Goal: Task Accomplishment & Management: Manage account settings

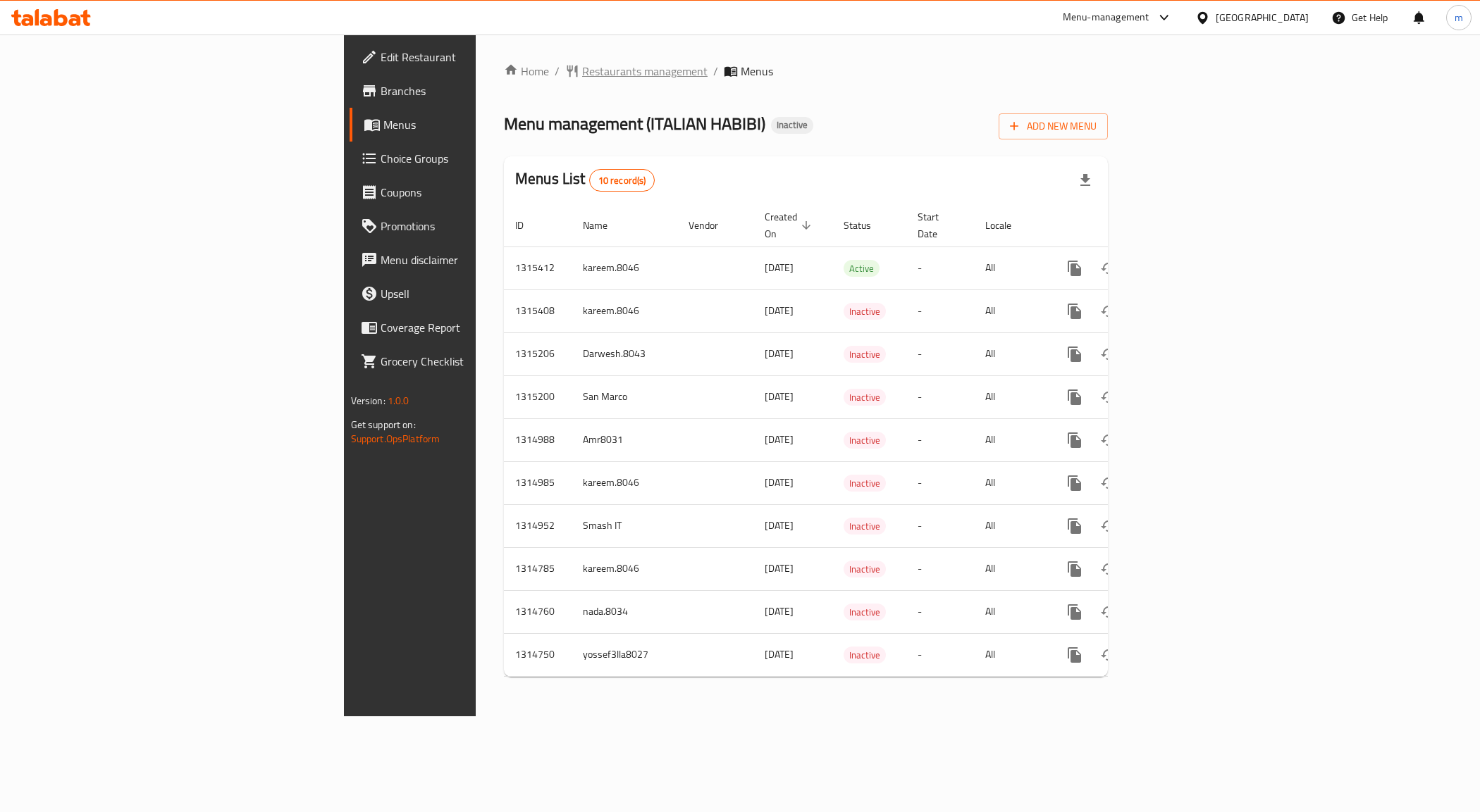
click at [582, 64] on span "Restaurants management" at bounding box center [644, 71] width 125 height 17
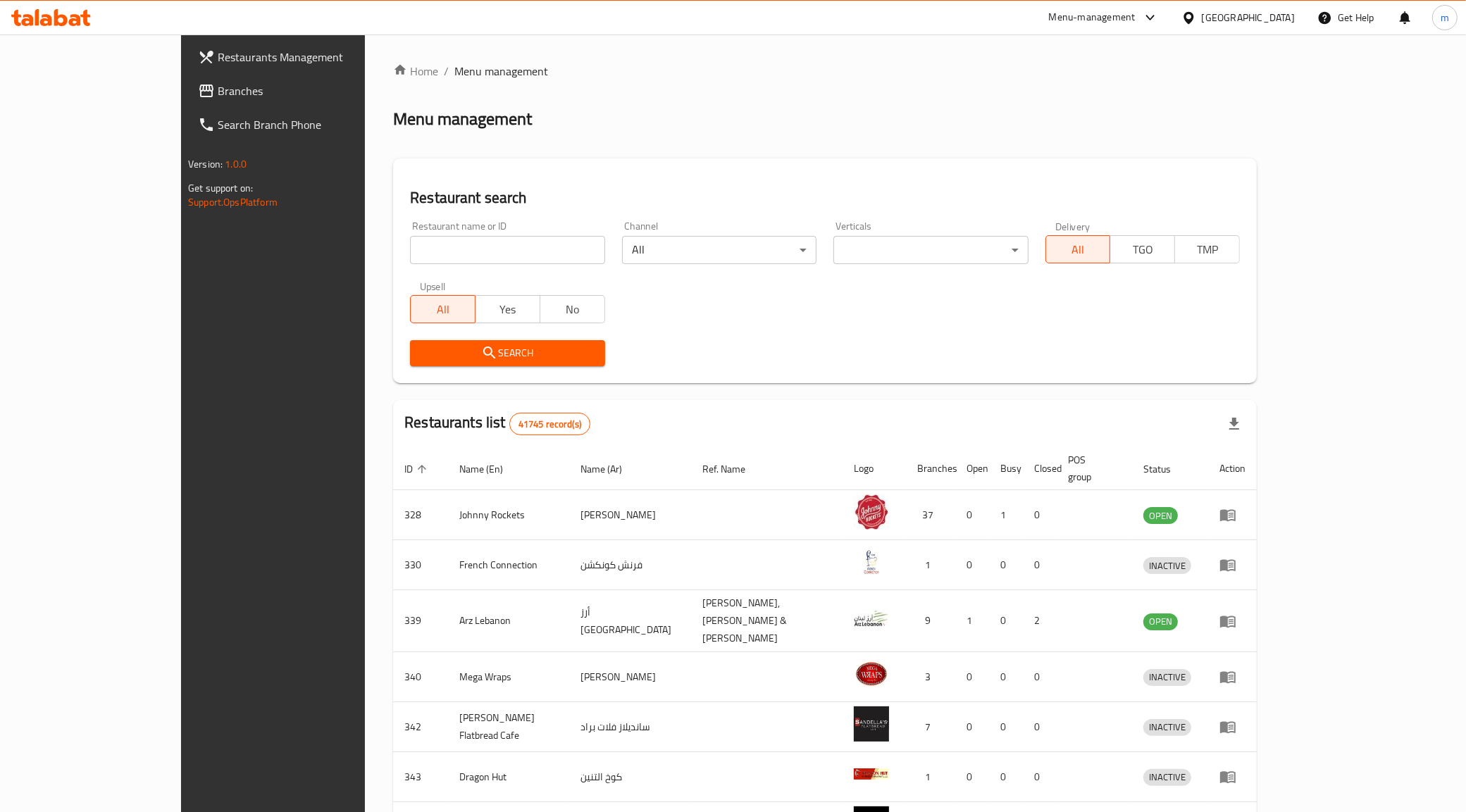
click at [218, 95] on span "Branches" at bounding box center [316, 90] width 198 height 17
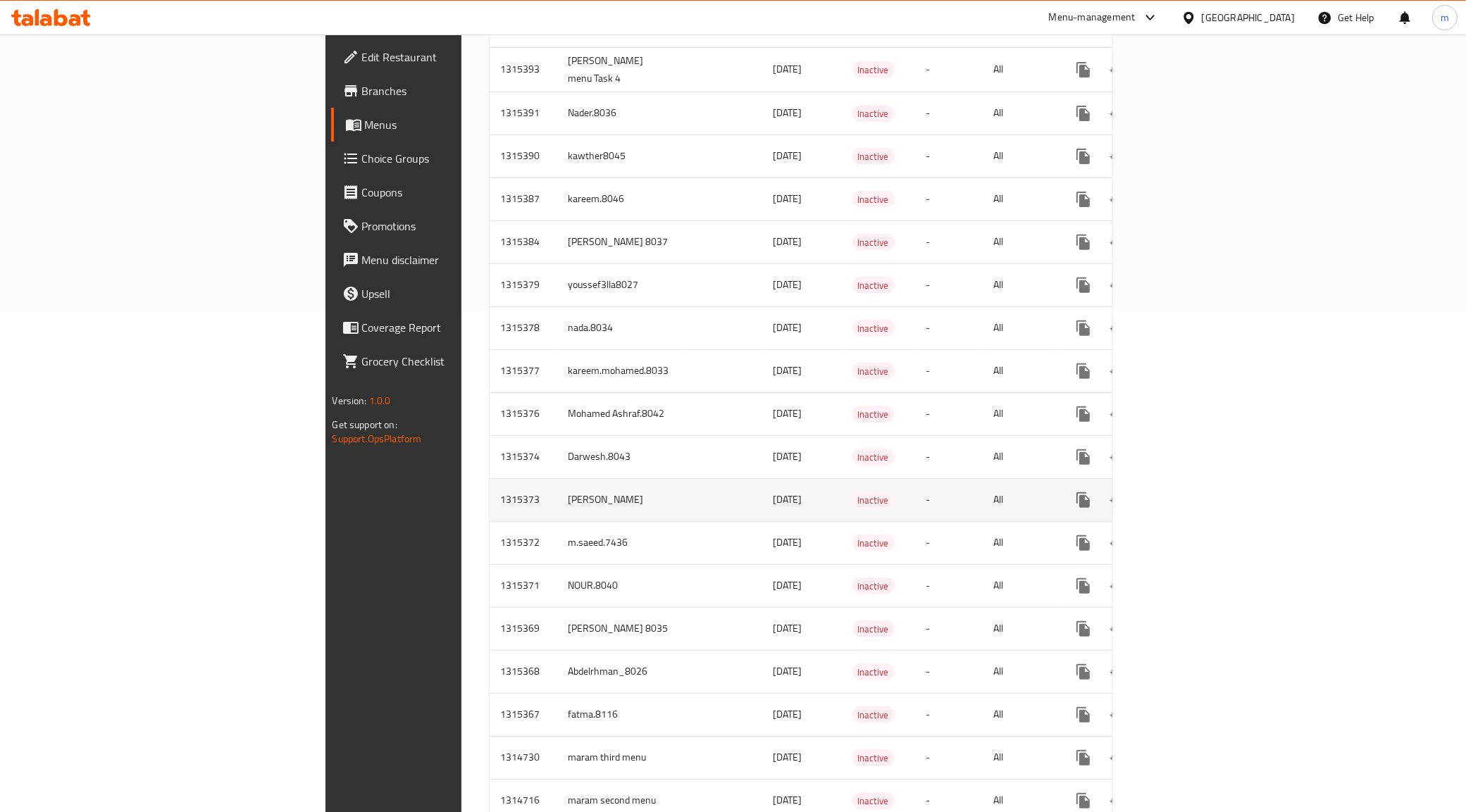
scroll to position [582, 0]
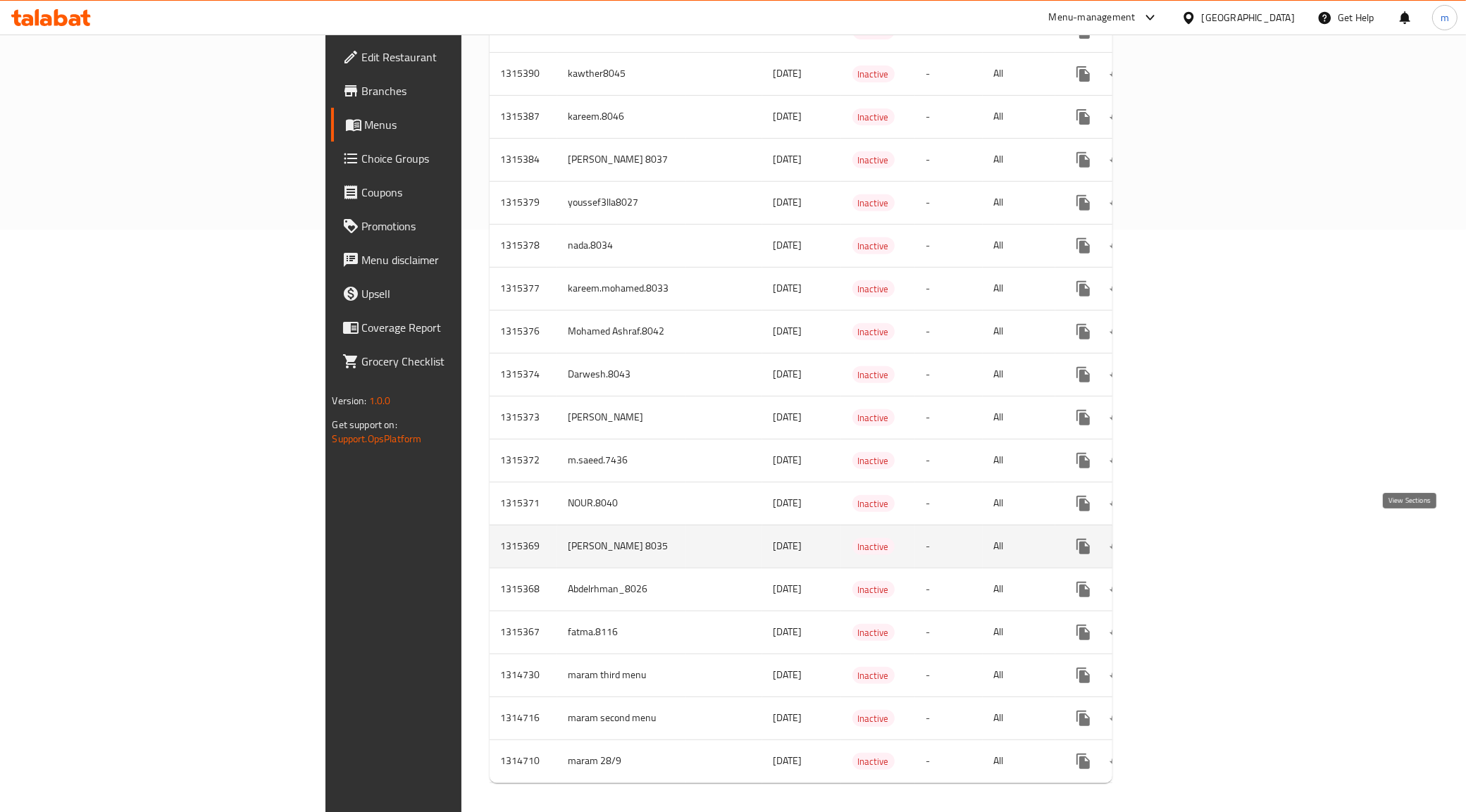
click at [1193, 538] on icon "enhanced table" at bounding box center [1184, 546] width 17 height 17
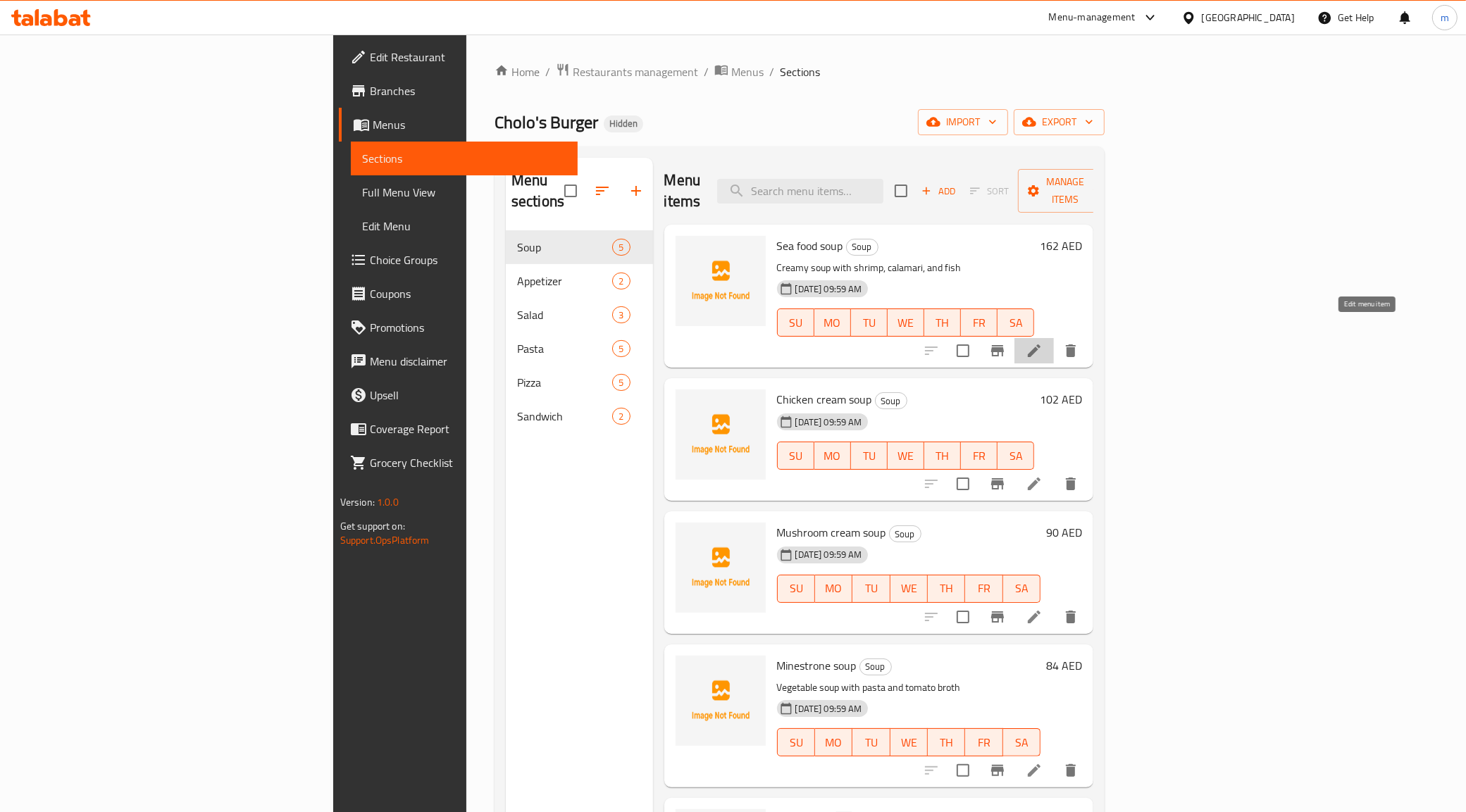
click at [1043, 342] on icon at bounding box center [1033, 350] width 17 height 17
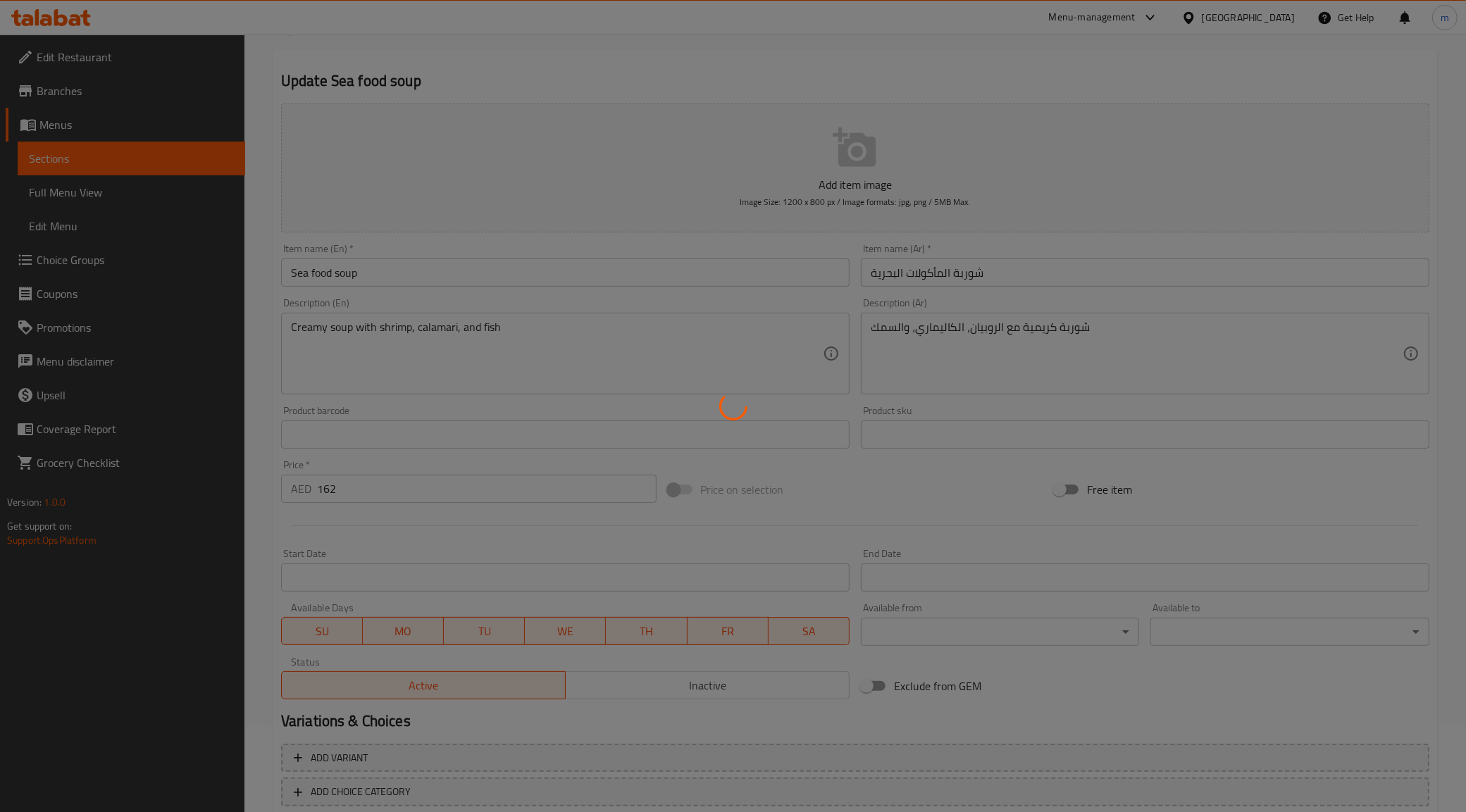
scroll to position [169, 0]
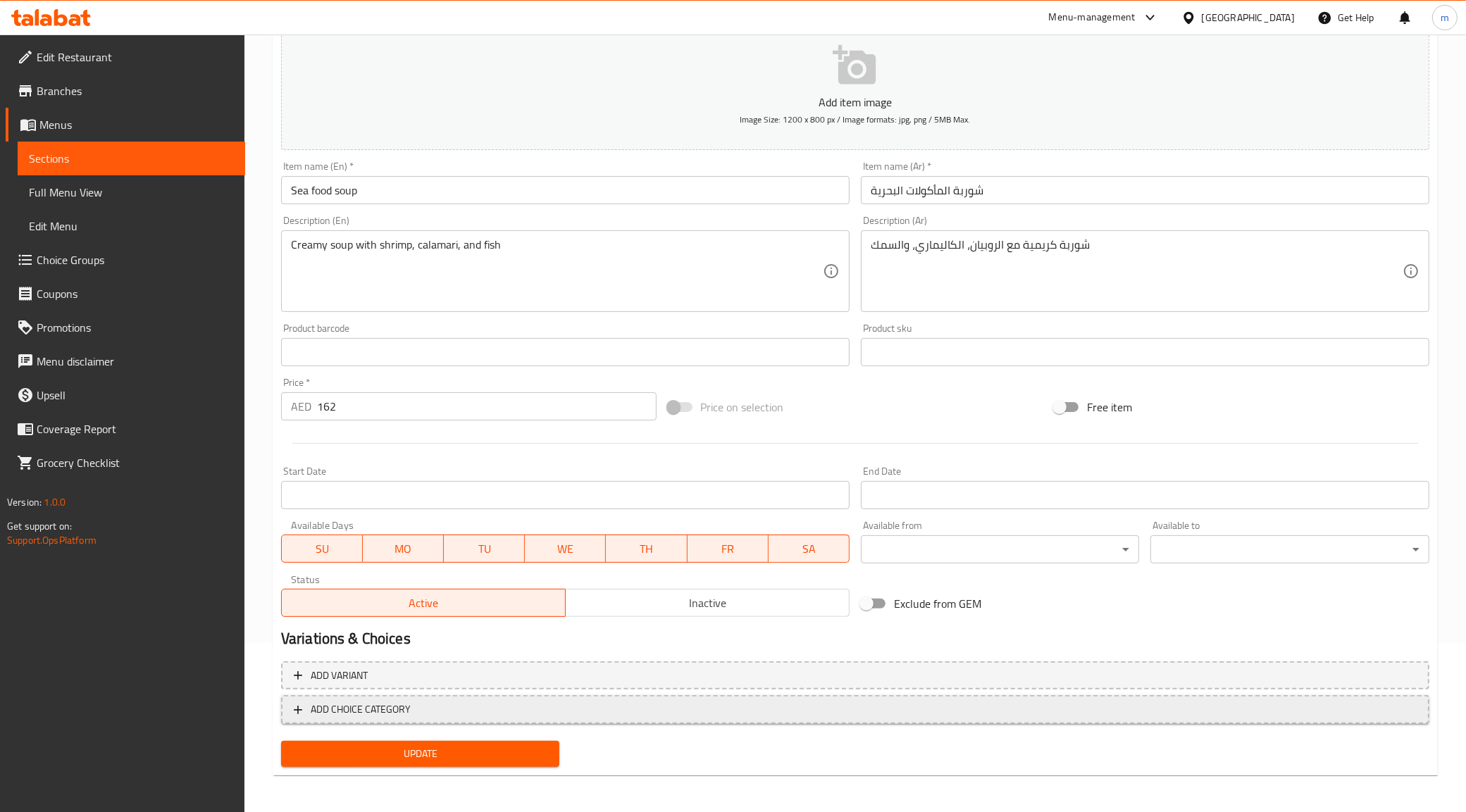
click at [367, 701] on span "ADD CHOICE CATEGORY" at bounding box center [360, 710] width 100 height 17
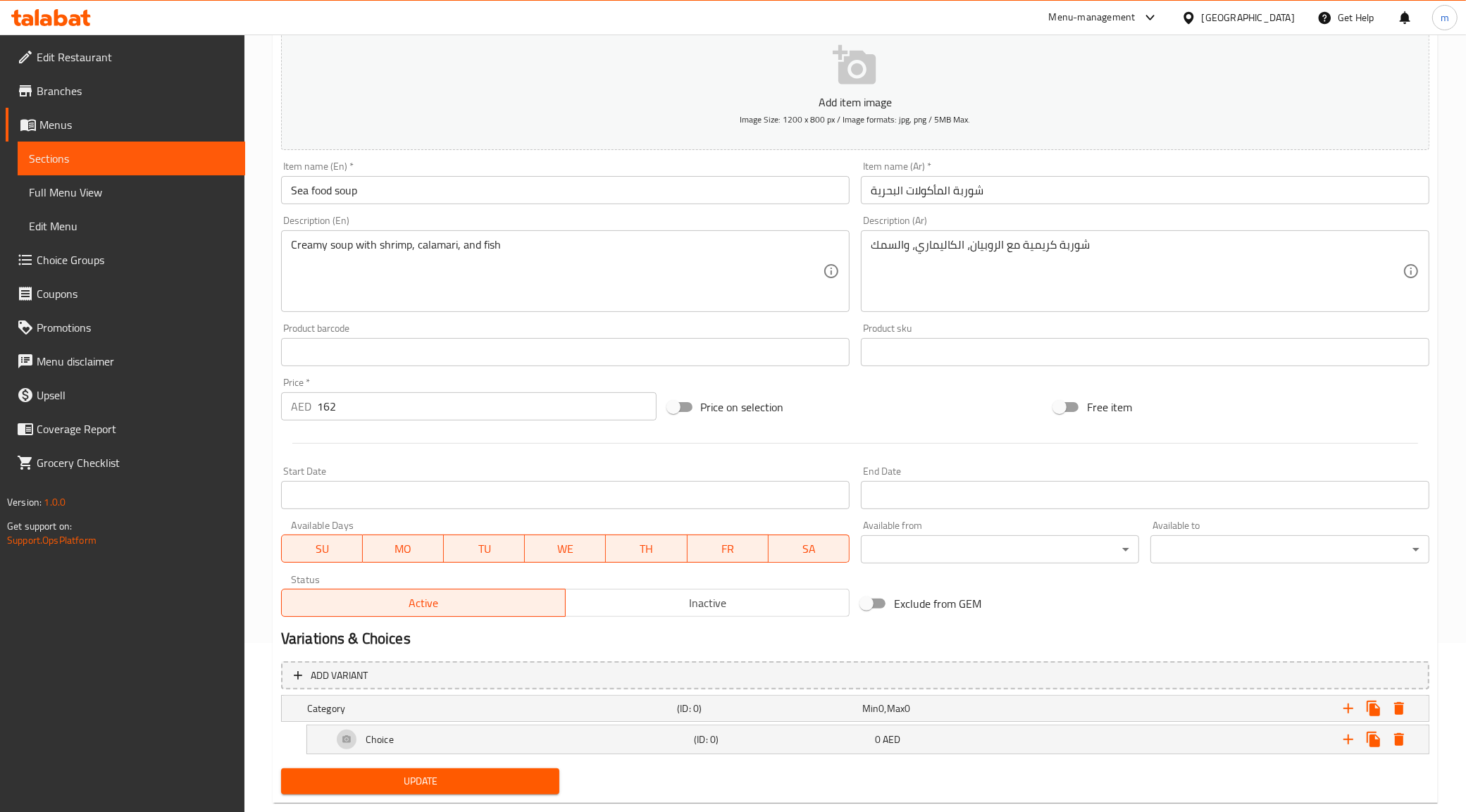
scroll to position [198, 0]
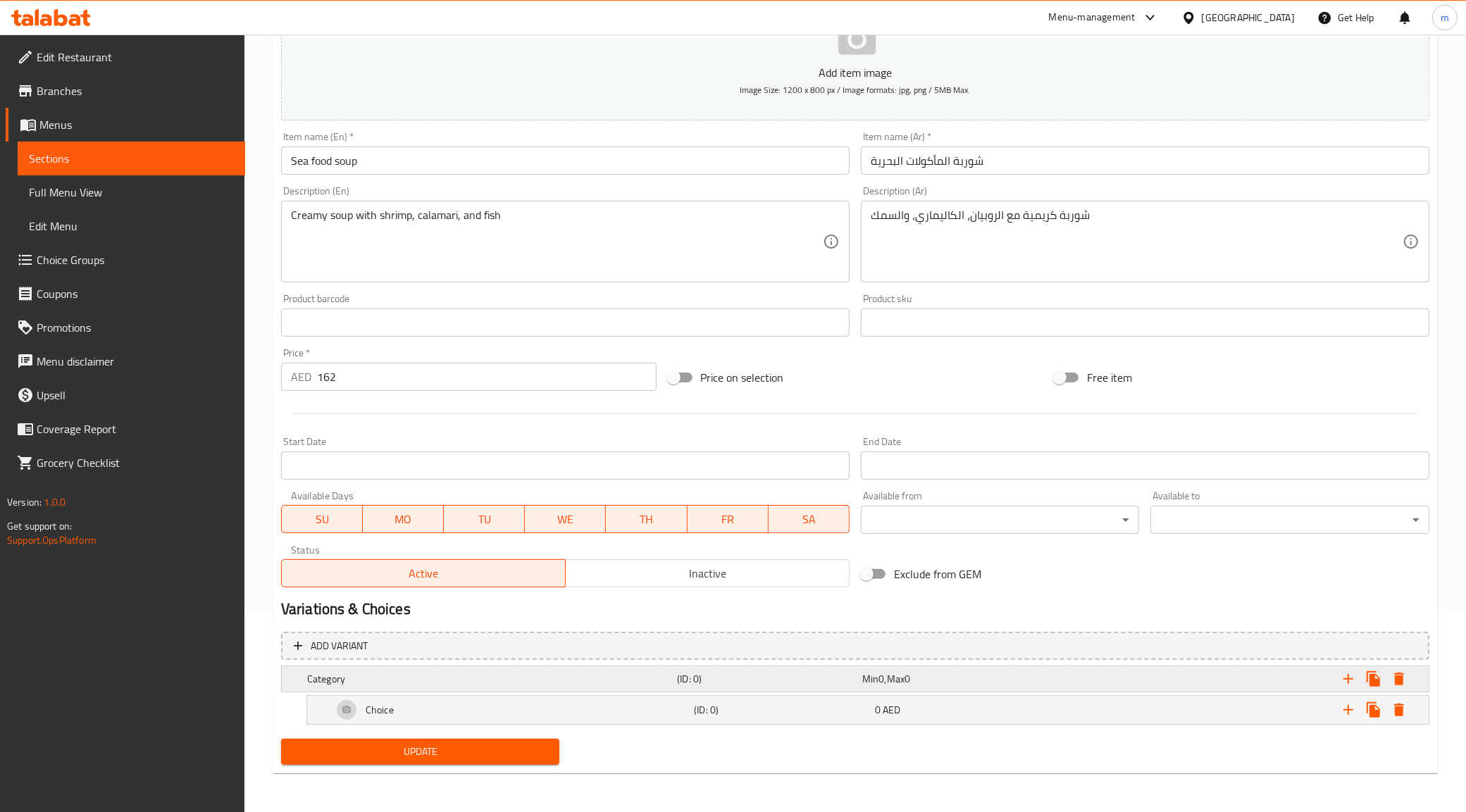
click at [898, 683] on span "Max" at bounding box center [895, 678] width 17 height 18
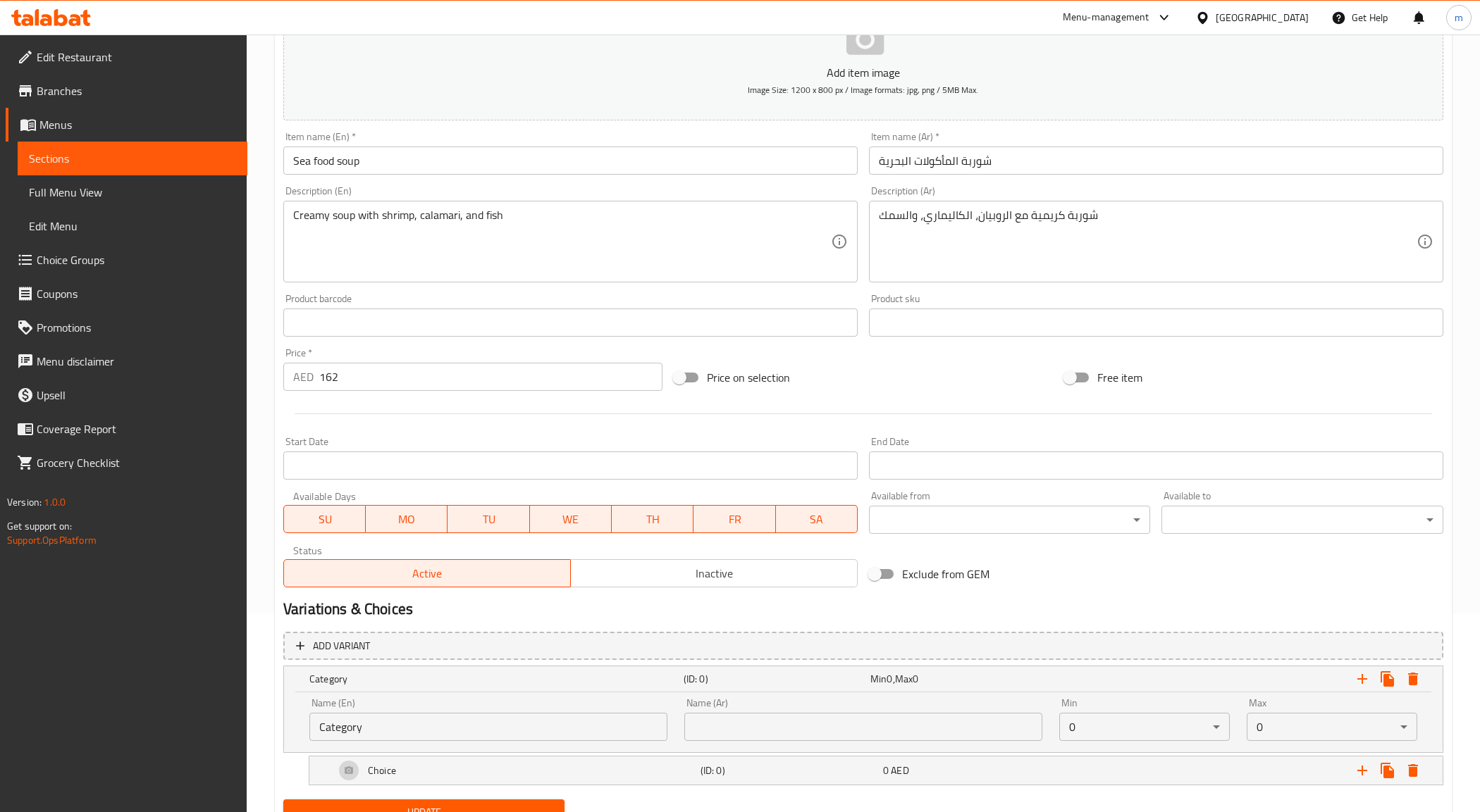
click at [1079, 614] on body "​ Menu-management United Arab Emirates Get Help m Edit Restaurant Branches Menu…" at bounding box center [740, 224] width 1480 height 777
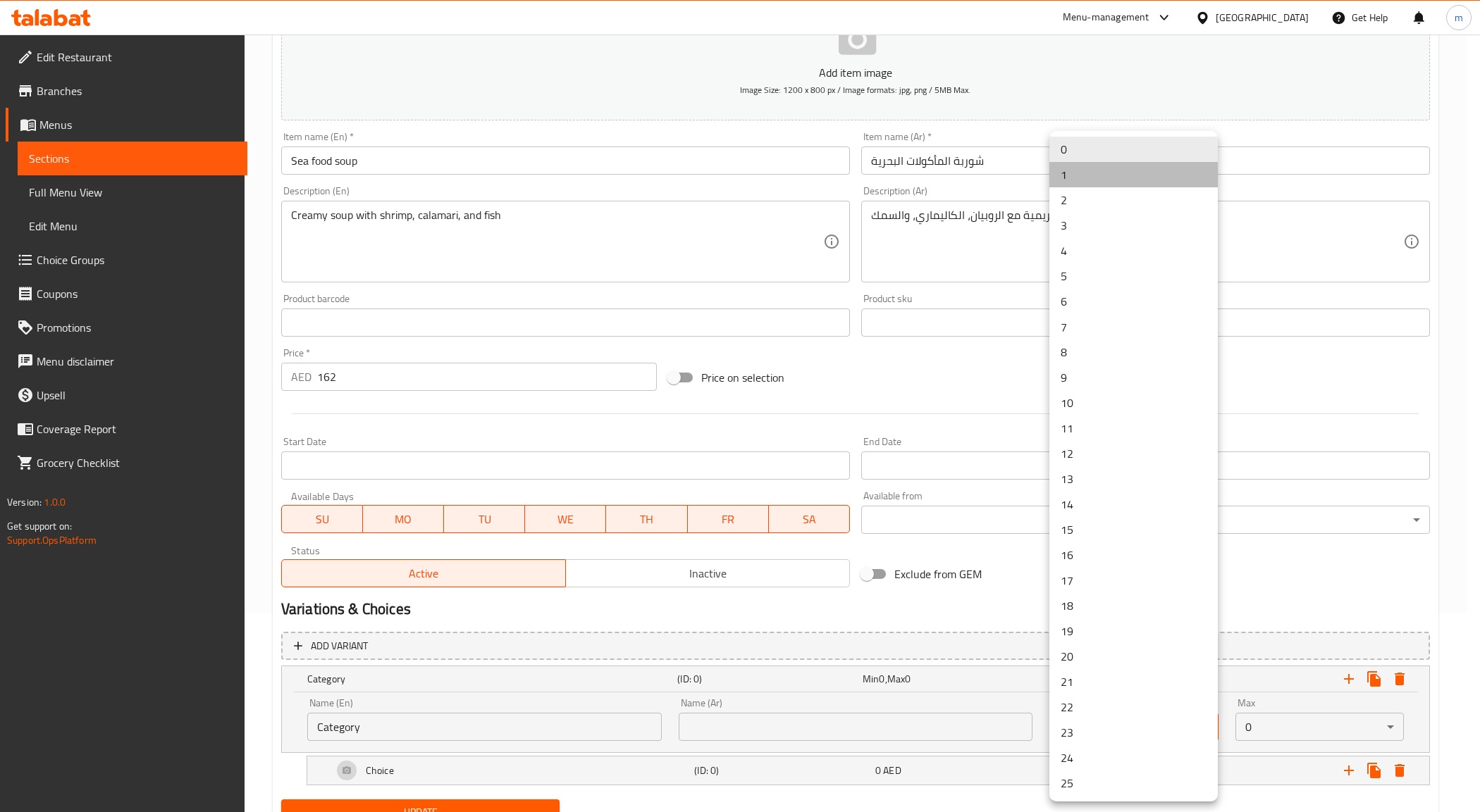
click at [1068, 170] on li "1" at bounding box center [1134, 175] width 168 height 25
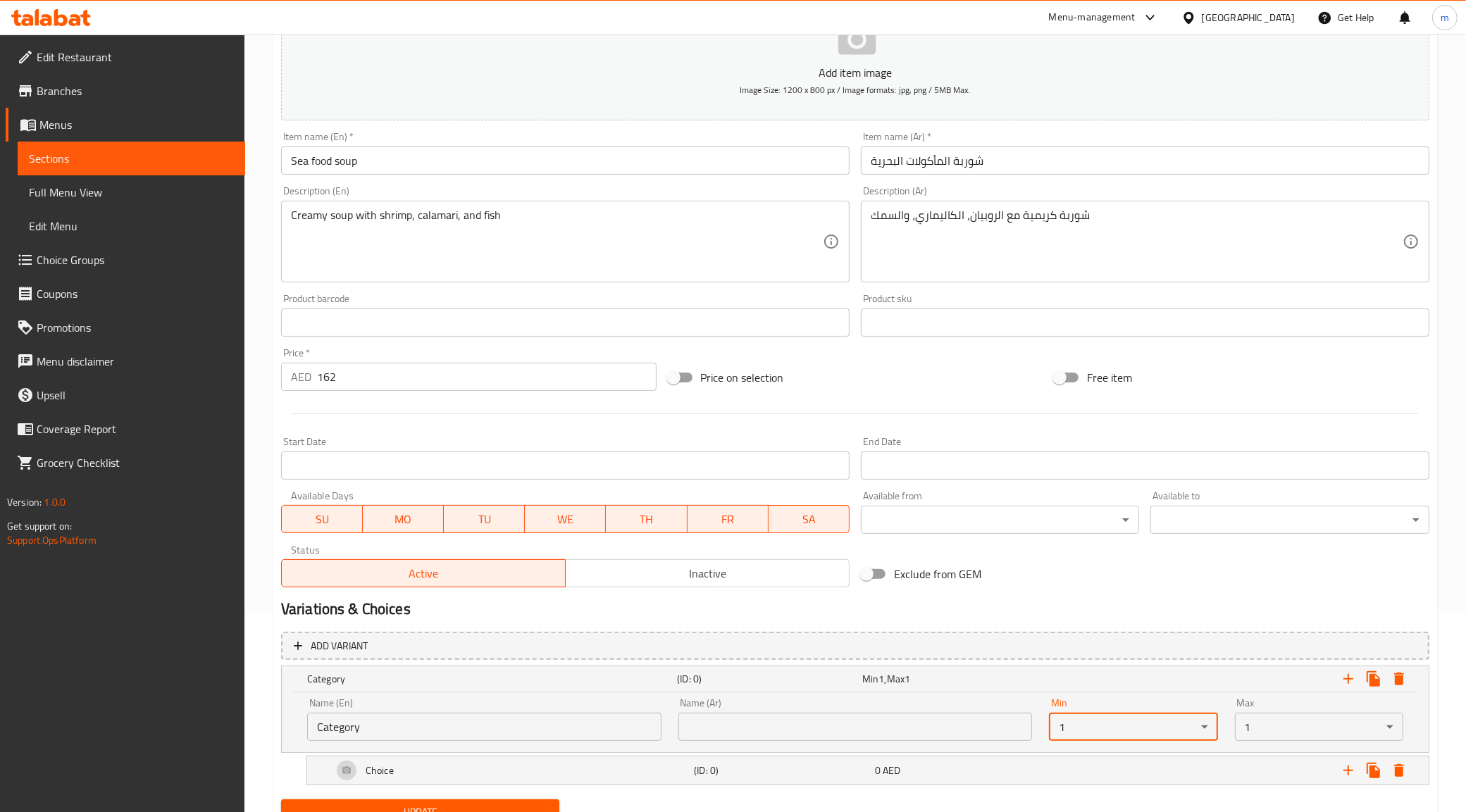
click at [1266, 614] on body "​ Menu-management United Arab Emirates Get Help m Edit Restaurant Branches Menu…" at bounding box center [733, 224] width 1466 height 777
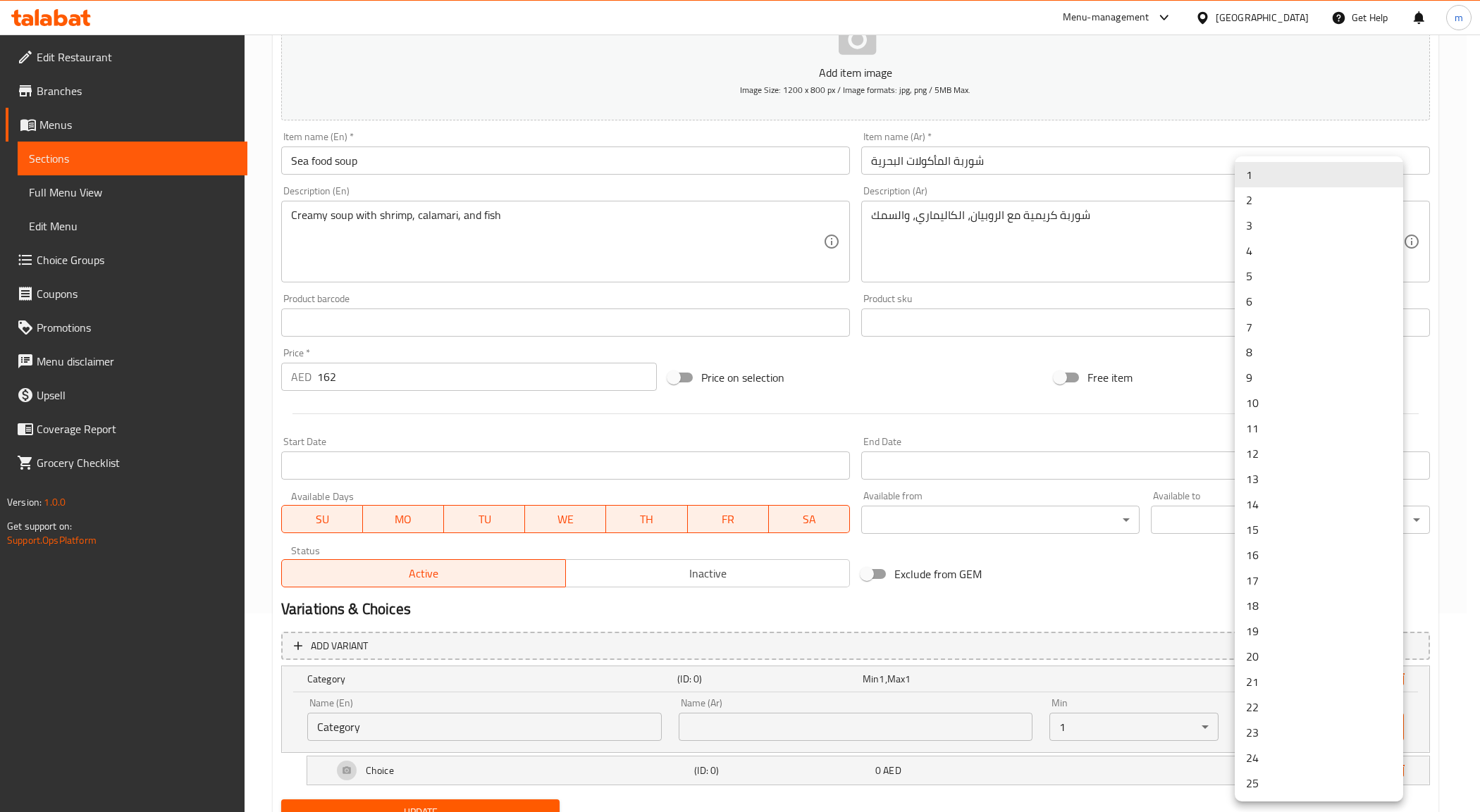
click at [1252, 203] on li "2" at bounding box center [1319, 200] width 168 height 25
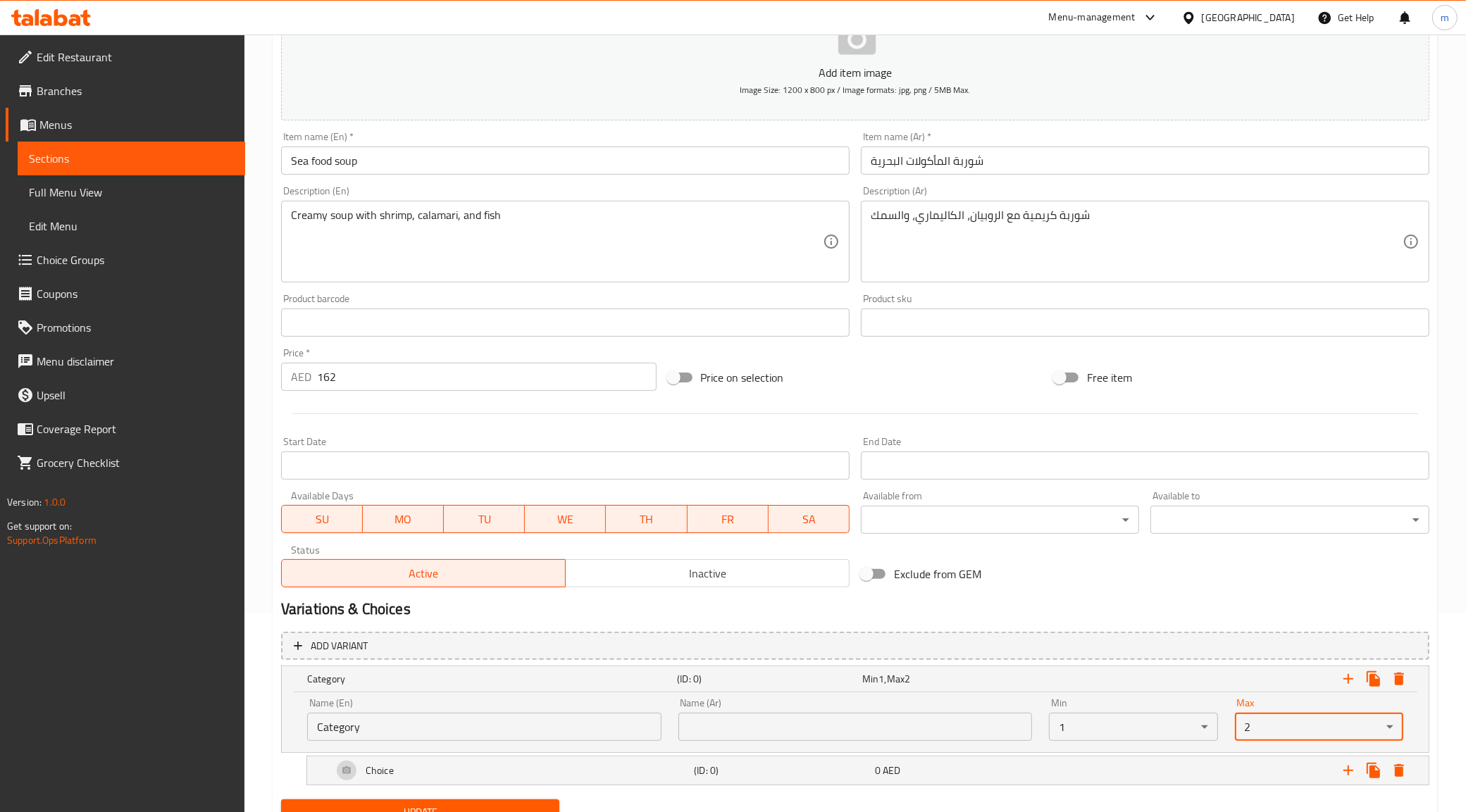
click at [511, 738] on input "Category" at bounding box center [484, 727] width 354 height 28
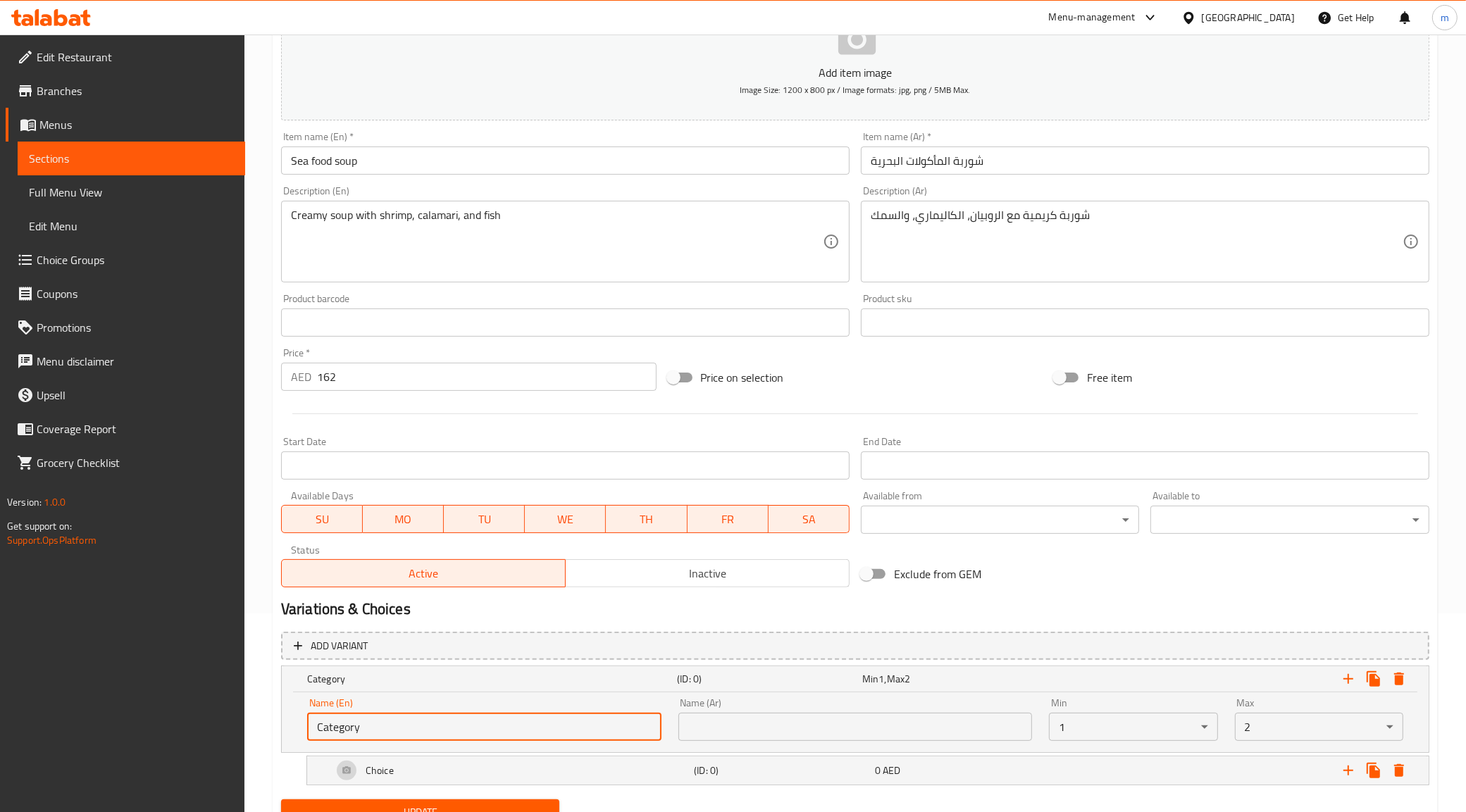
click at [518, 727] on input "Category" at bounding box center [484, 727] width 354 height 28
type input "نتمخ"
click at [741, 722] on input "text" at bounding box center [855, 727] width 354 height 28
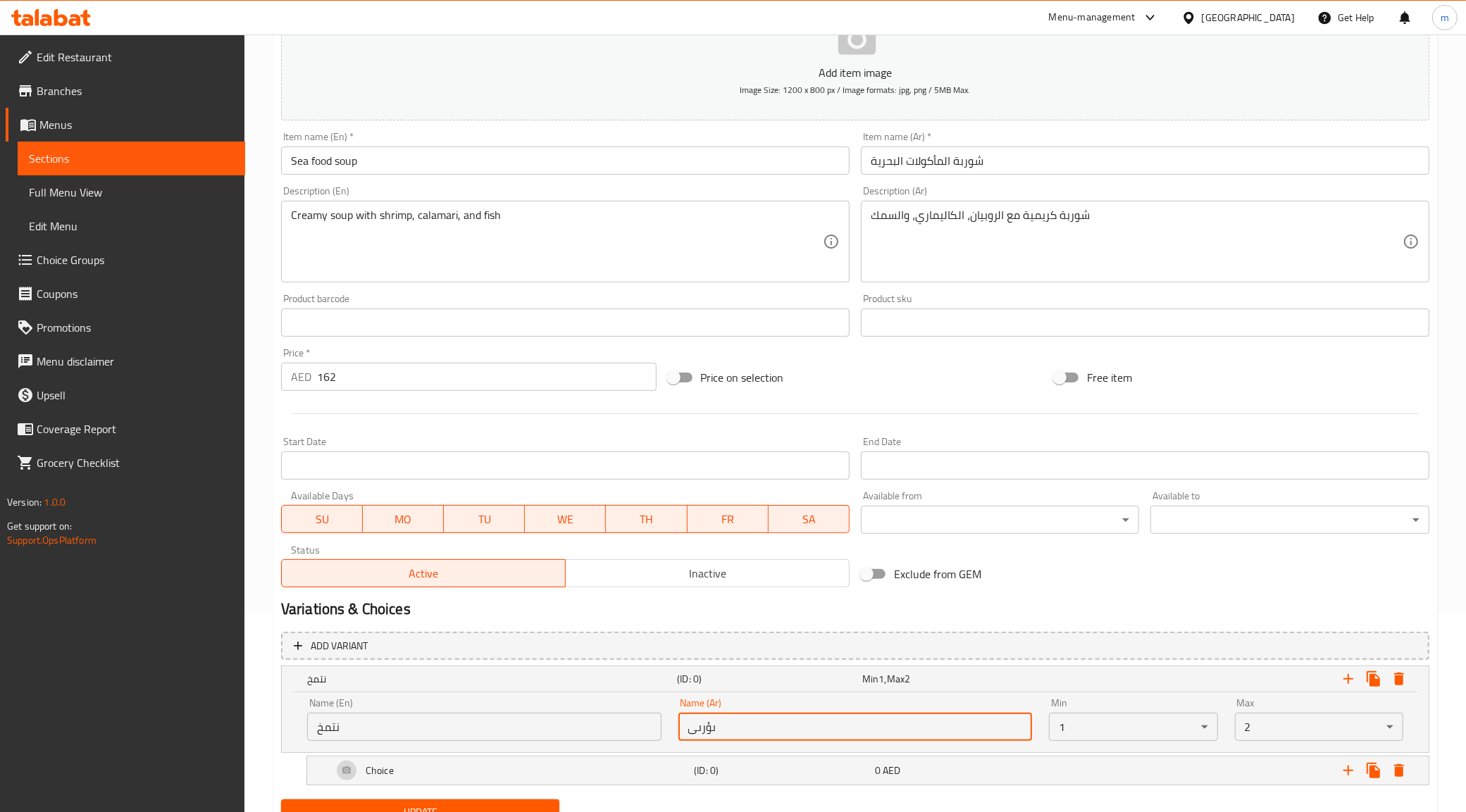
type input "ىؤرىى"
click at [1254, 614] on body "​ Menu-management United Arab Emirates Get Help m Edit Restaurant Branches Menu…" at bounding box center [733, 224] width 1466 height 777
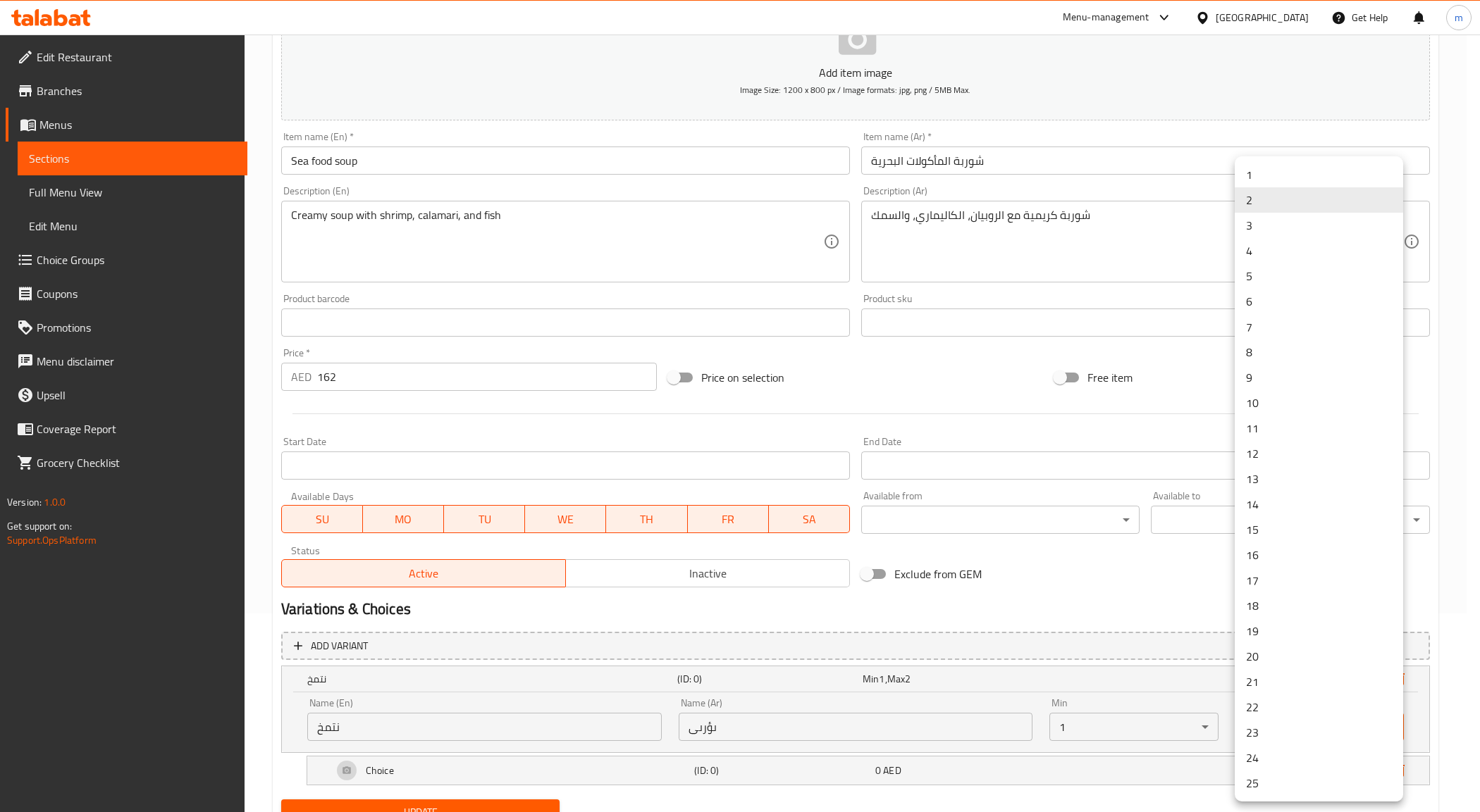
click at [1256, 174] on li "1" at bounding box center [1319, 175] width 168 height 25
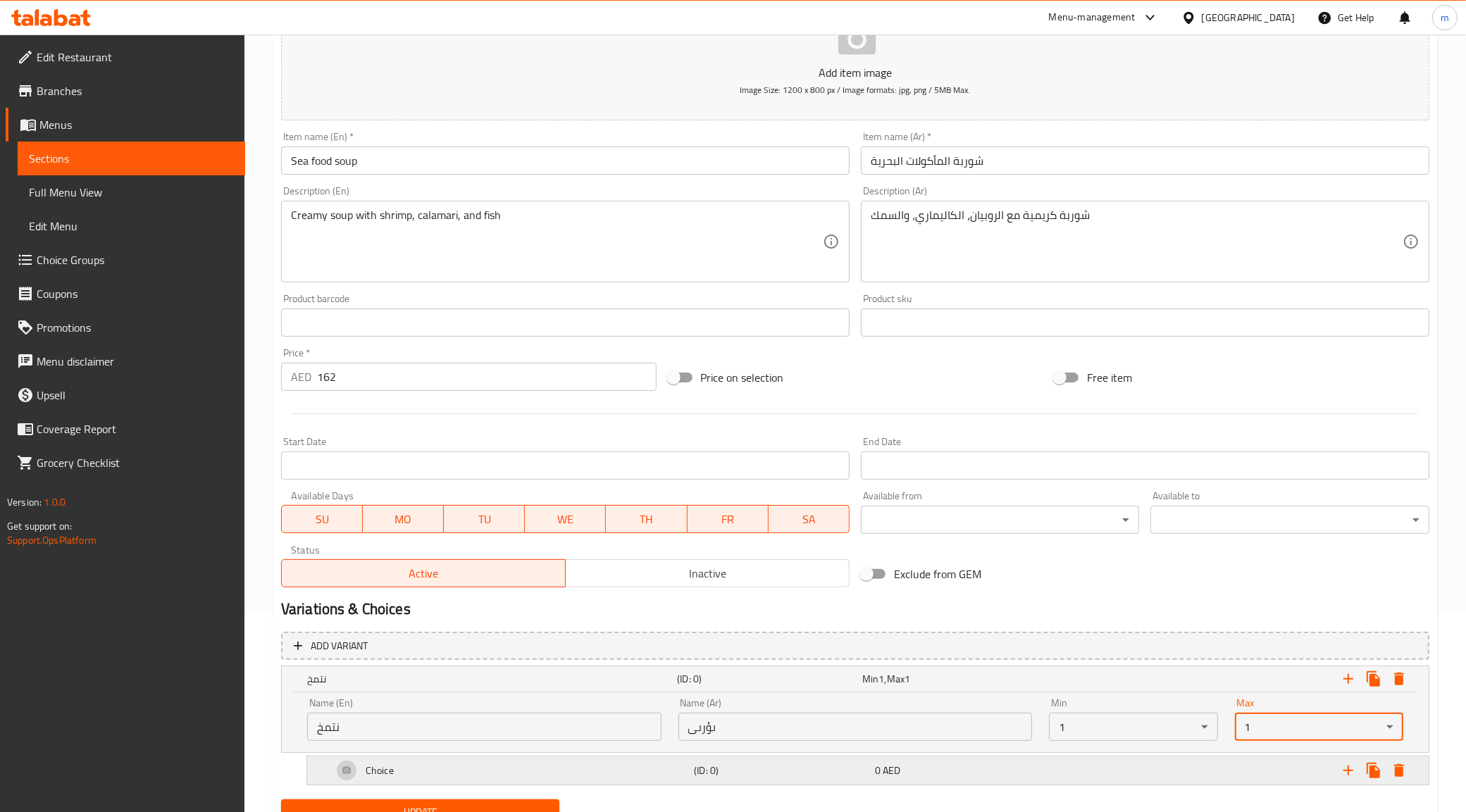
click at [1357, 776] on button "Expand" at bounding box center [1348, 770] width 25 height 25
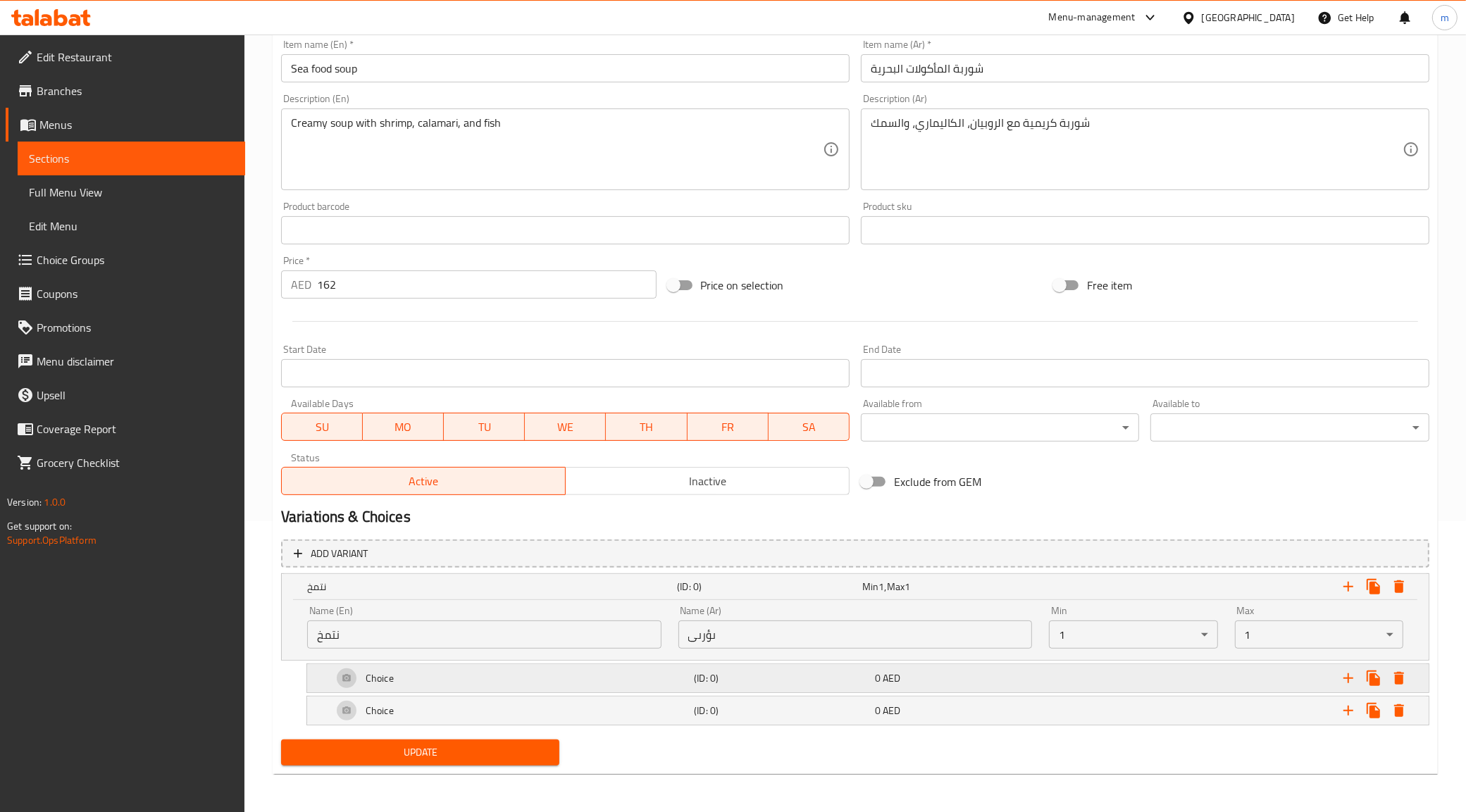
scroll to position [292, 0]
click at [494, 668] on div "Choice" at bounding box center [510, 677] width 361 height 34
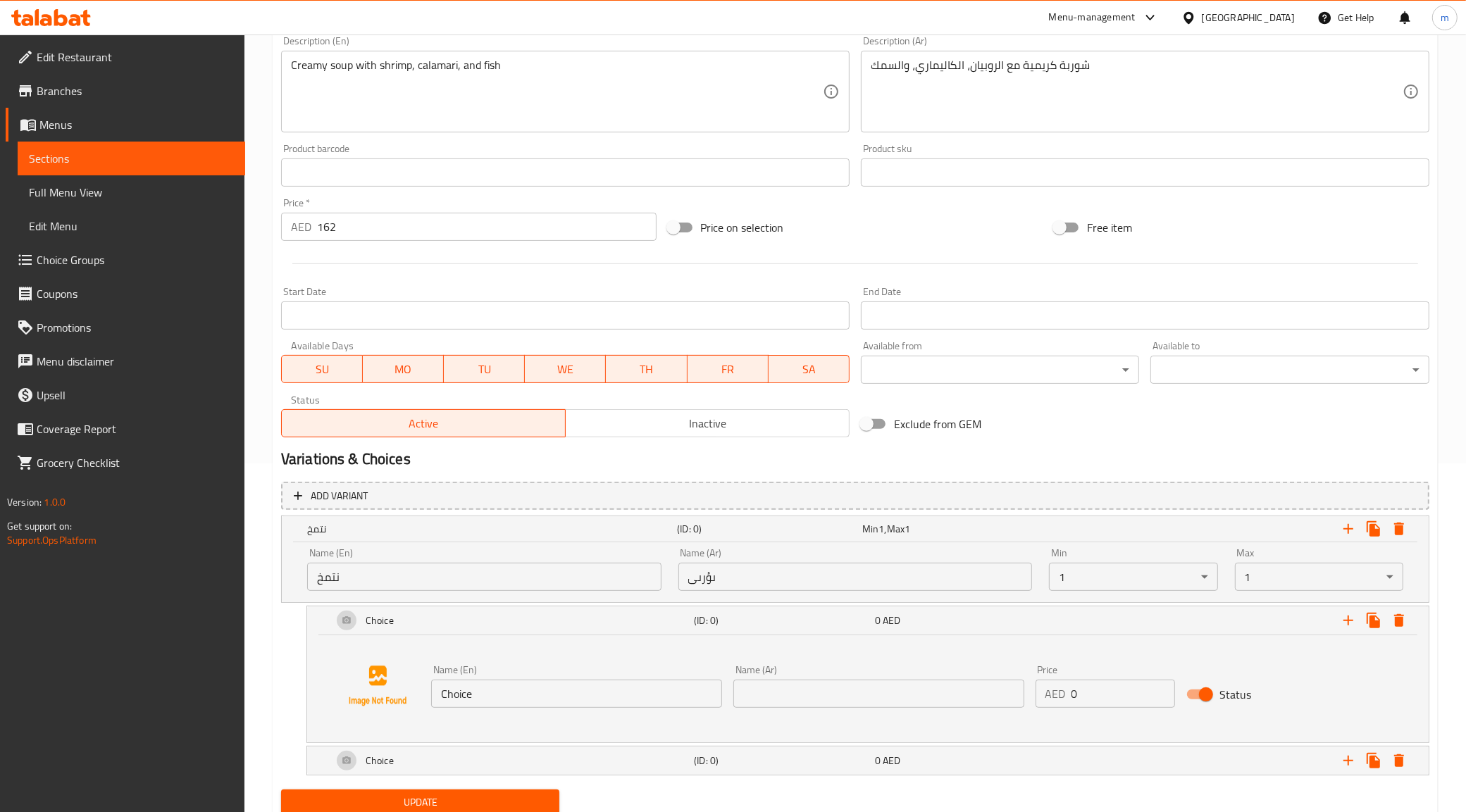
scroll to position [380, 0]
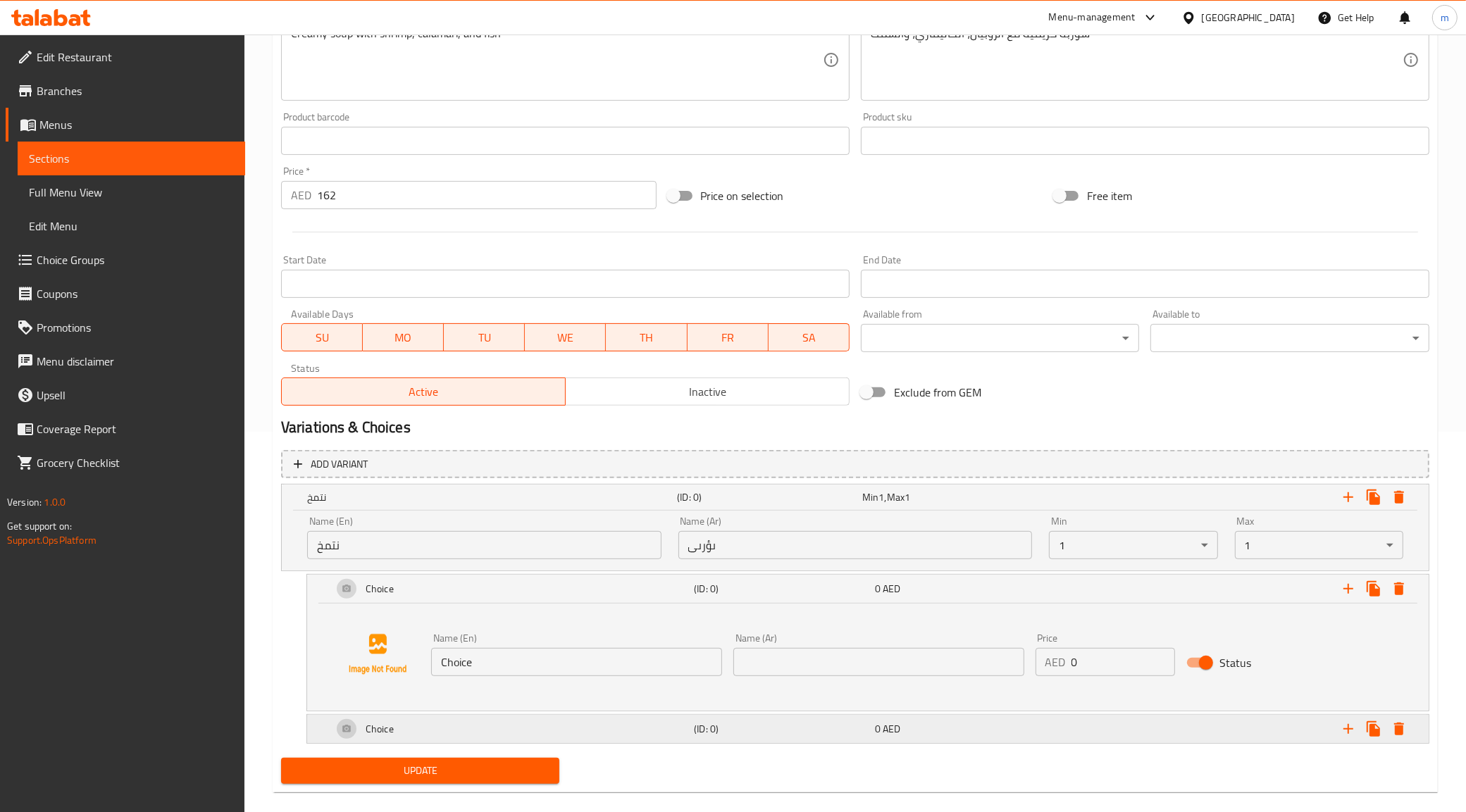
click at [522, 736] on div "Choice" at bounding box center [510, 729] width 361 height 34
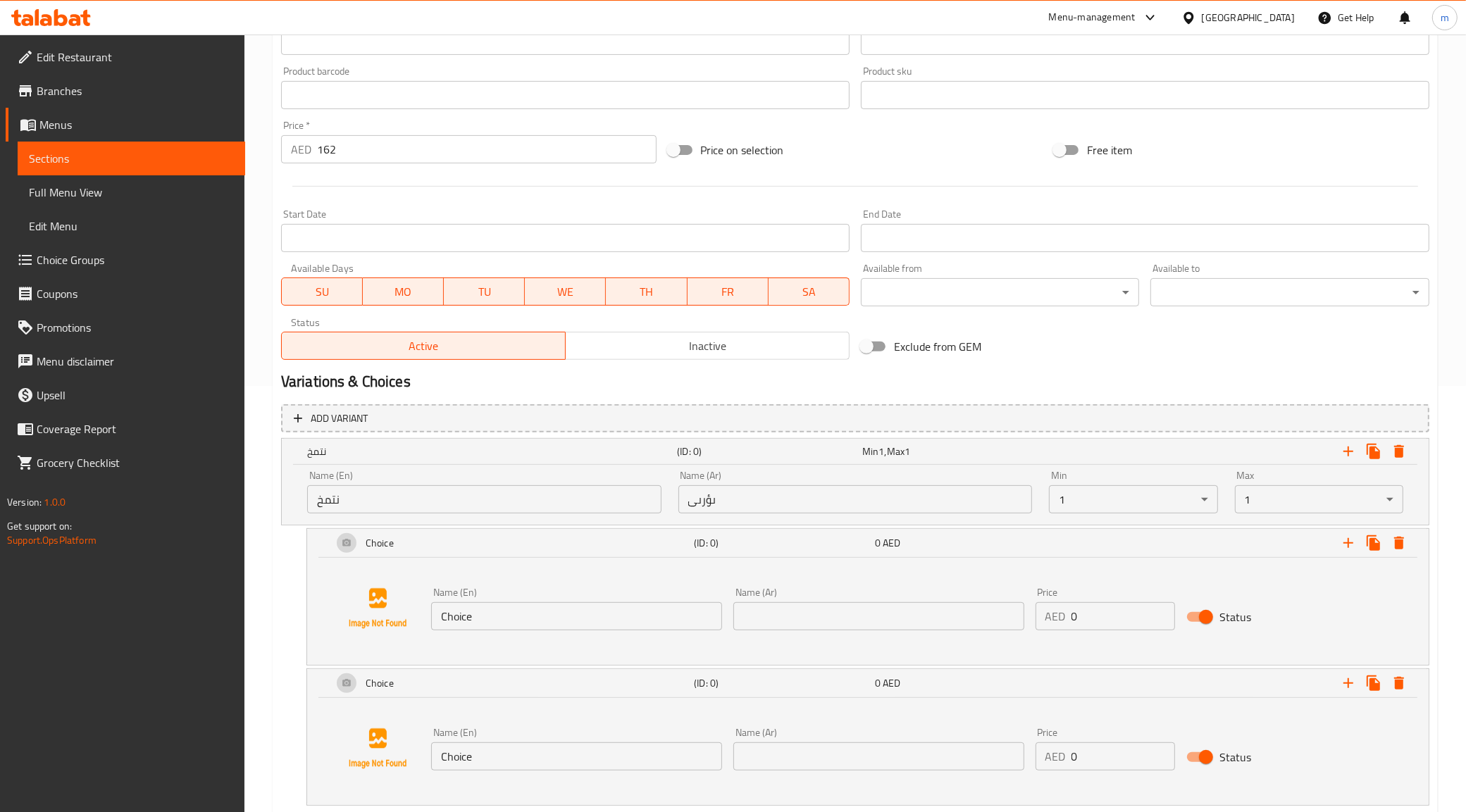
scroll to position [468, 0]
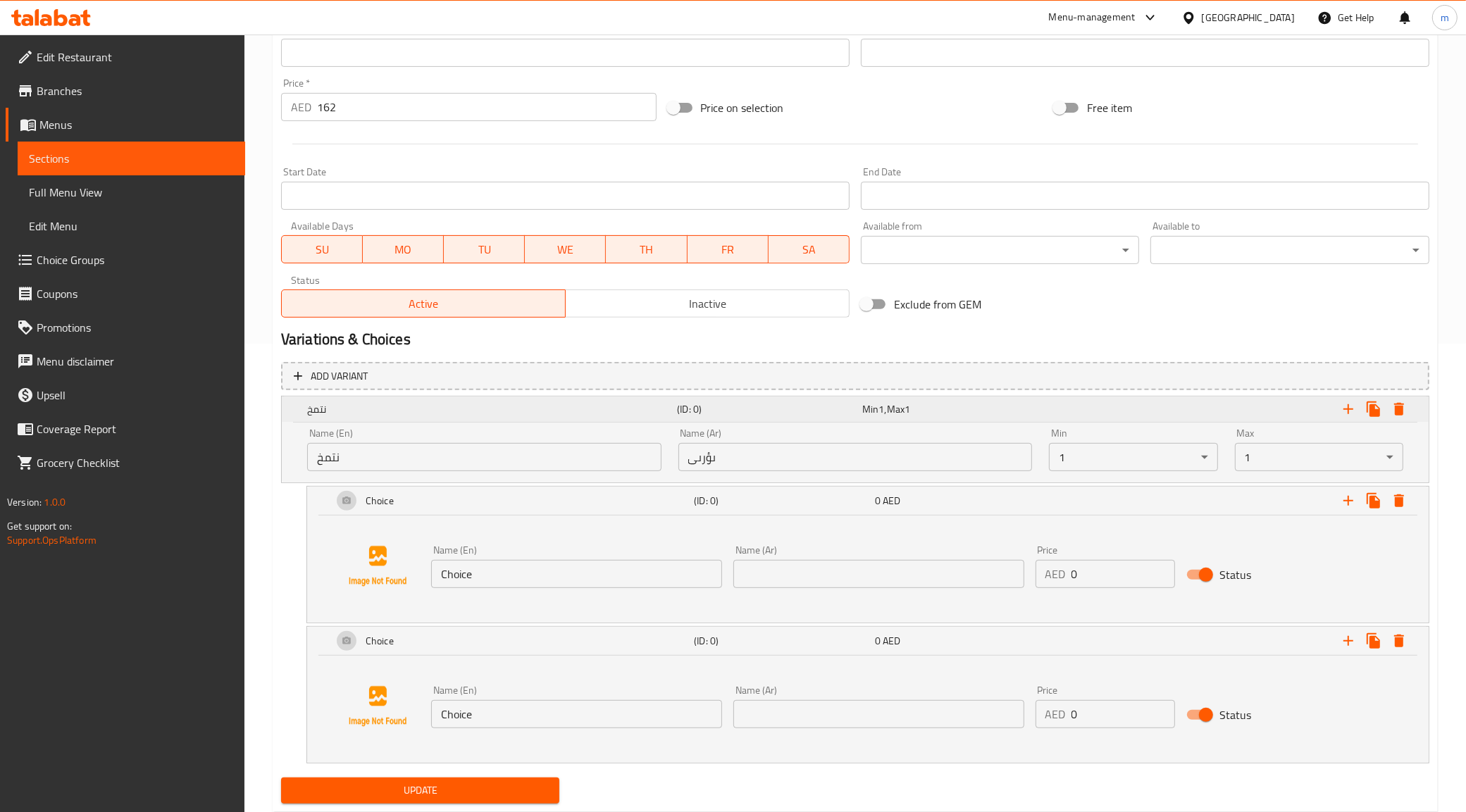
click at [353, 411] on h5 "نتمخ" at bounding box center [489, 409] width 364 height 14
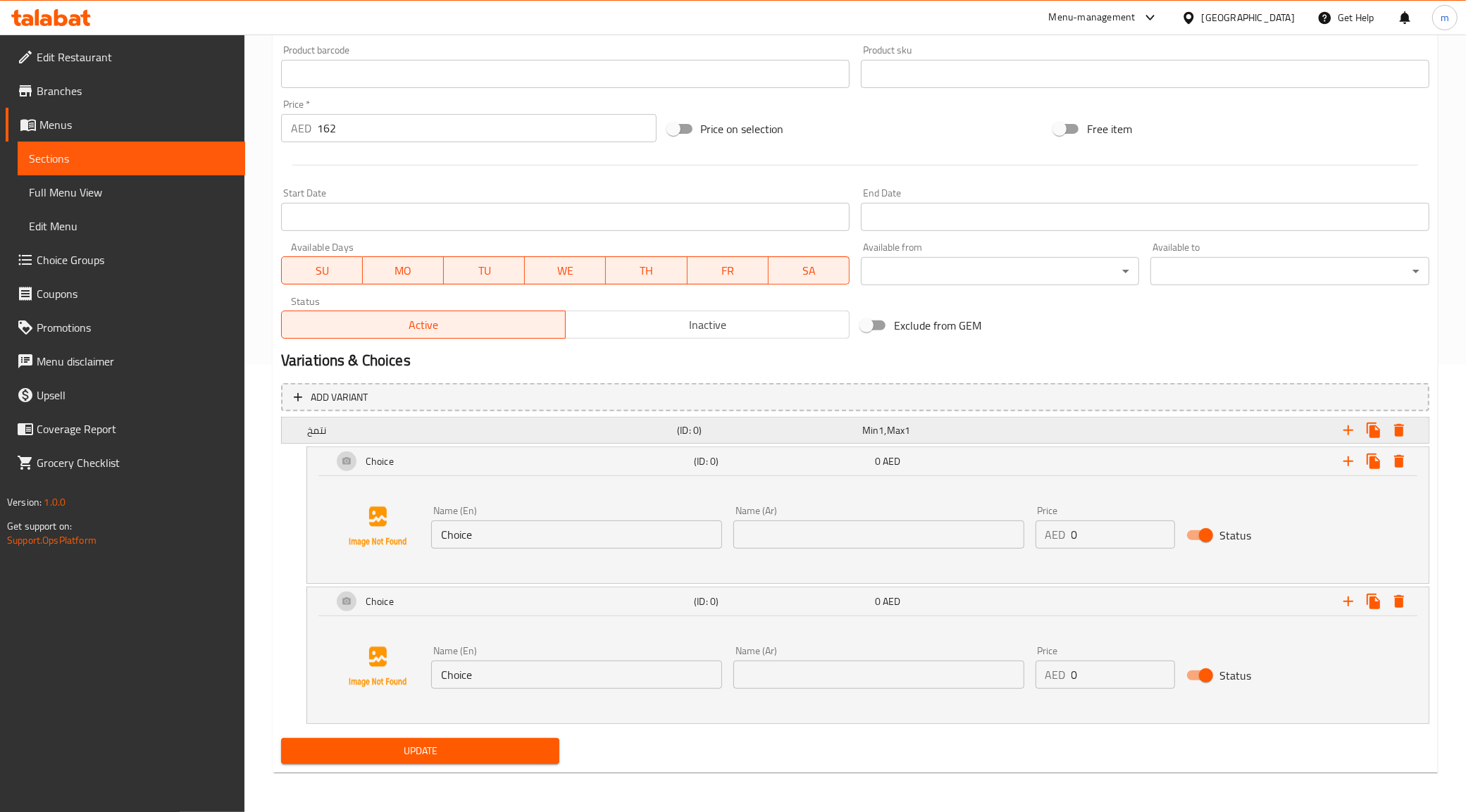
click at [354, 421] on div "نتمخ" at bounding box center [489, 430] width 370 height 20
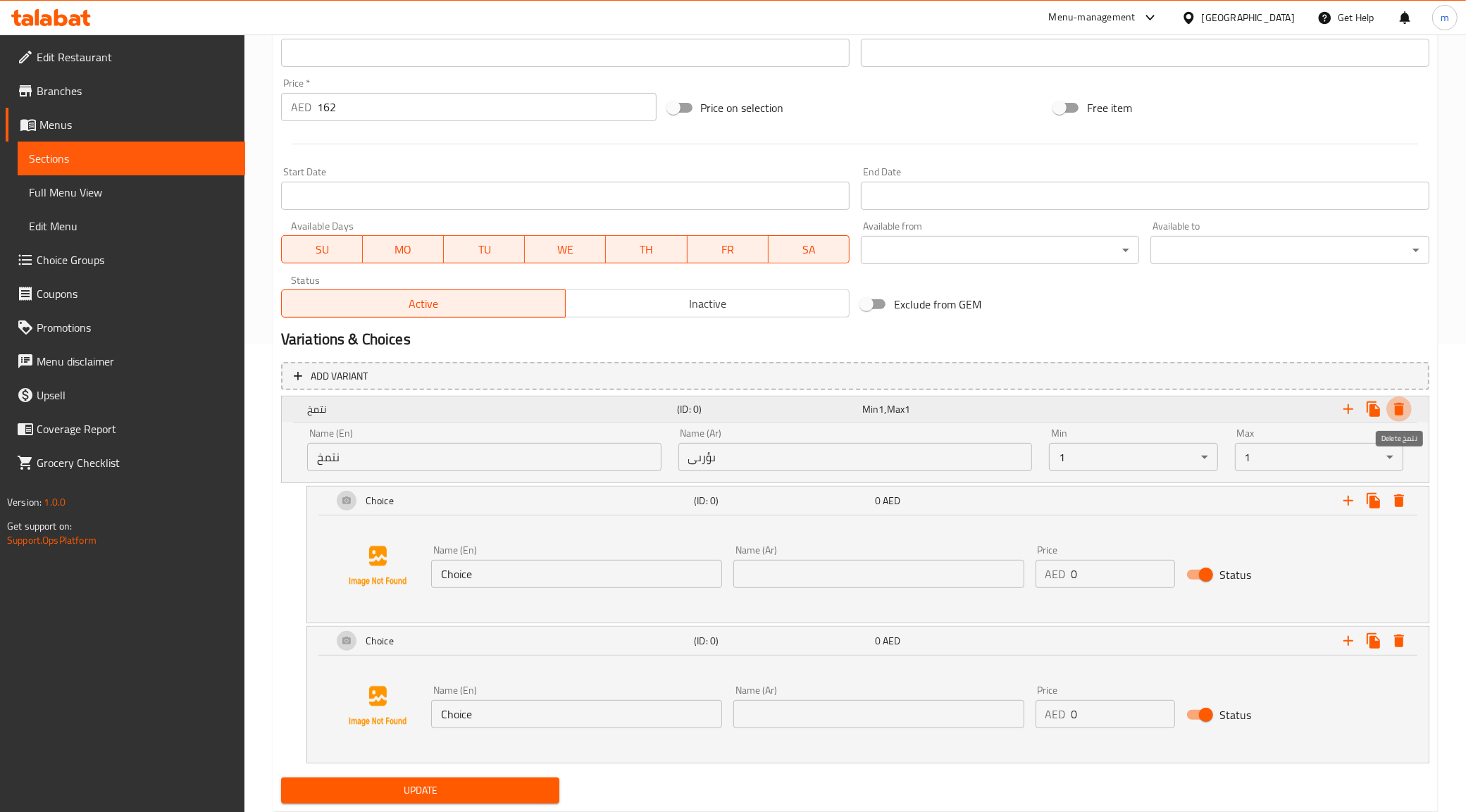
click at [1397, 403] on icon "Expand" at bounding box center [1399, 409] width 10 height 13
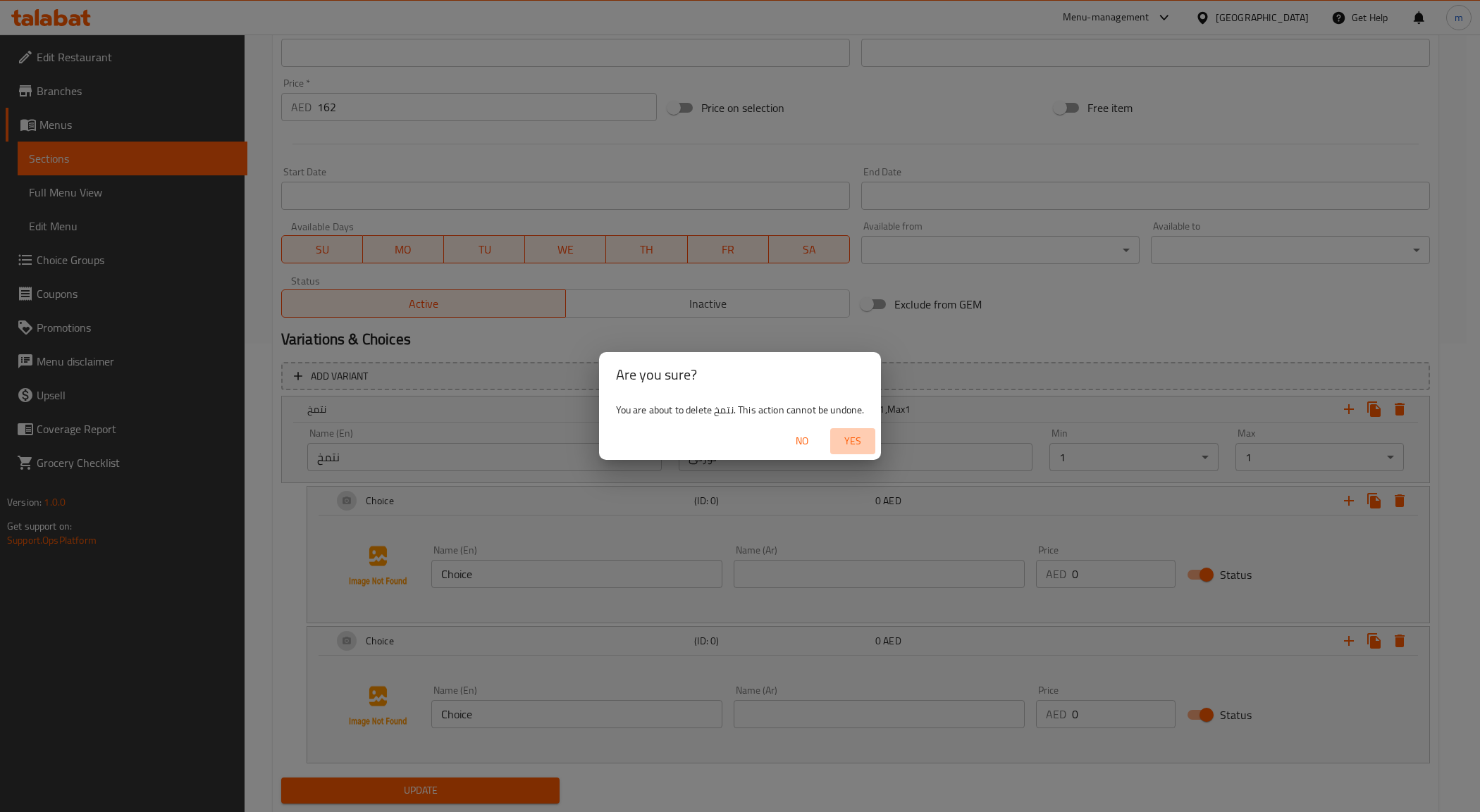
click at [846, 439] on span "Yes" at bounding box center [853, 441] width 34 height 17
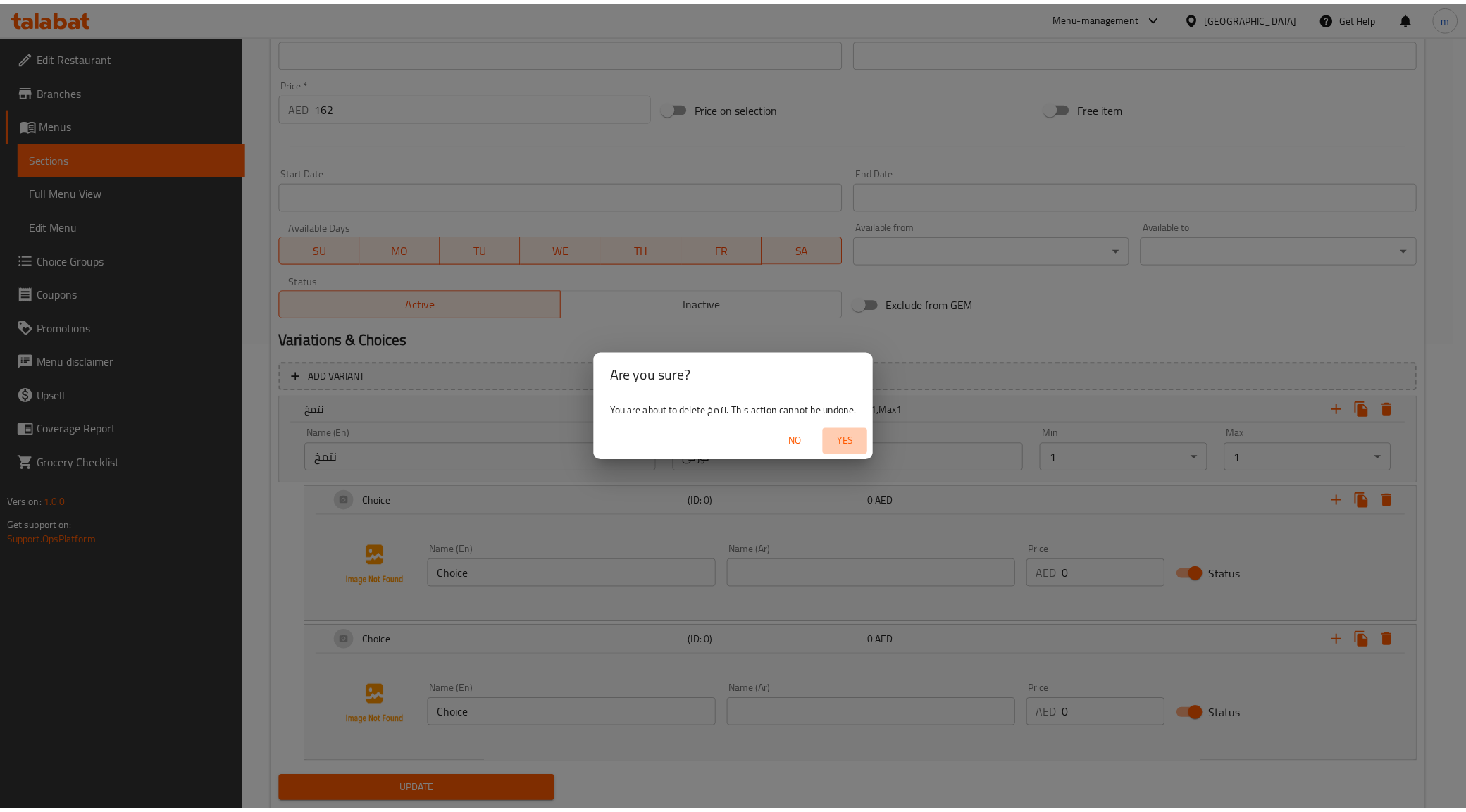
scroll to position [169, 0]
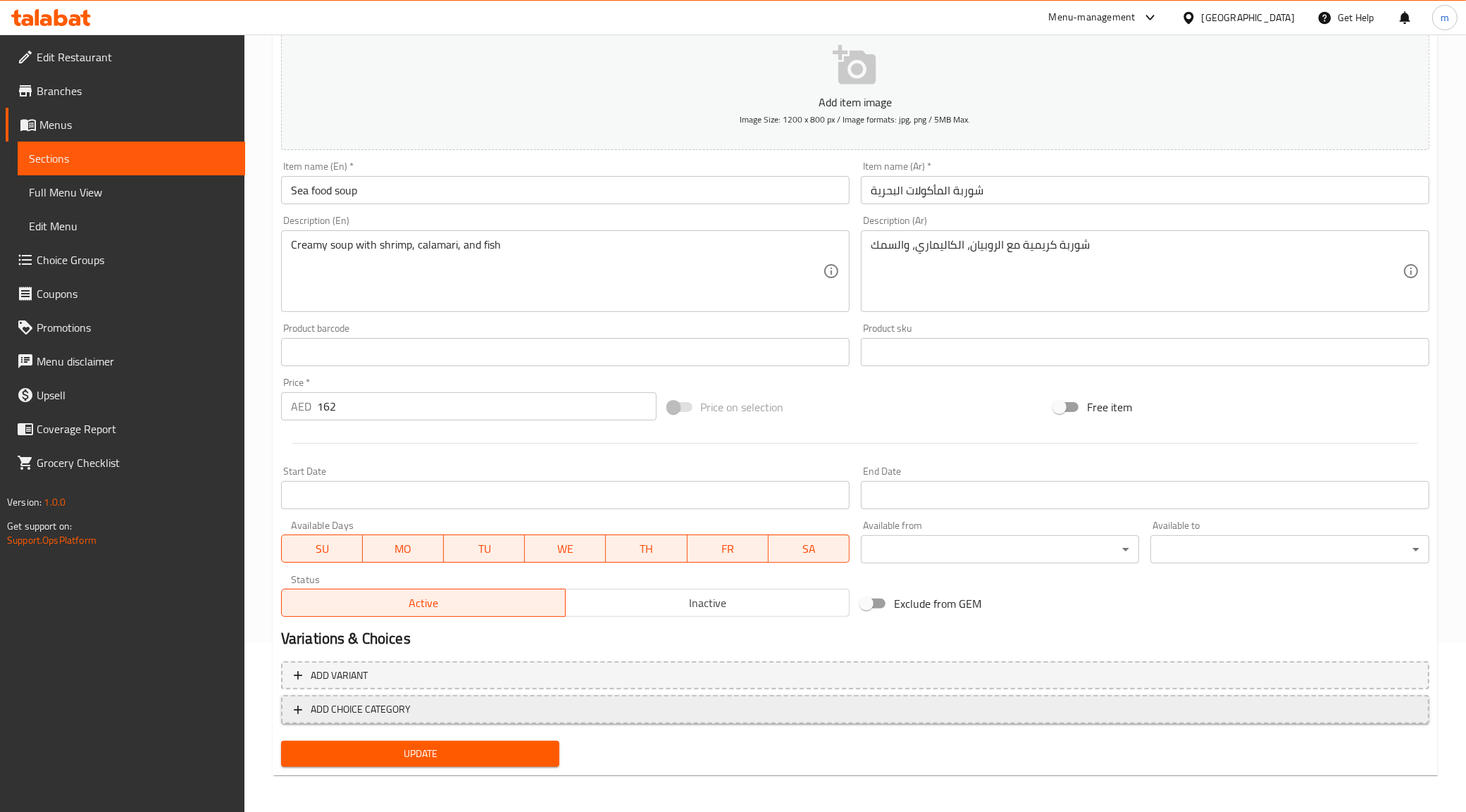
click at [307, 720] on button "ADD CHOICE CATEGORY" at bounding box center [855, 710] width 1148 height 29
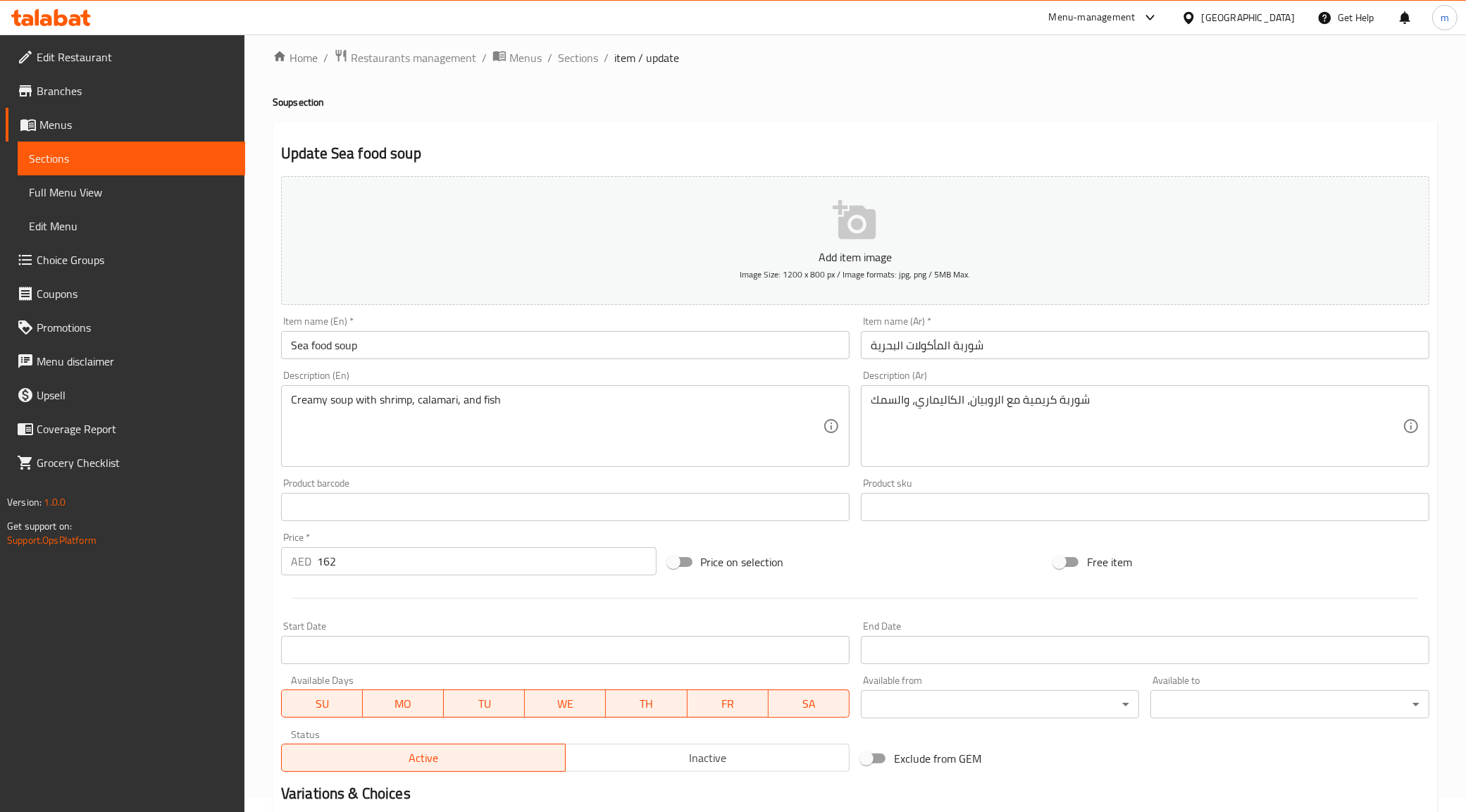
scroll to position [198, 0]
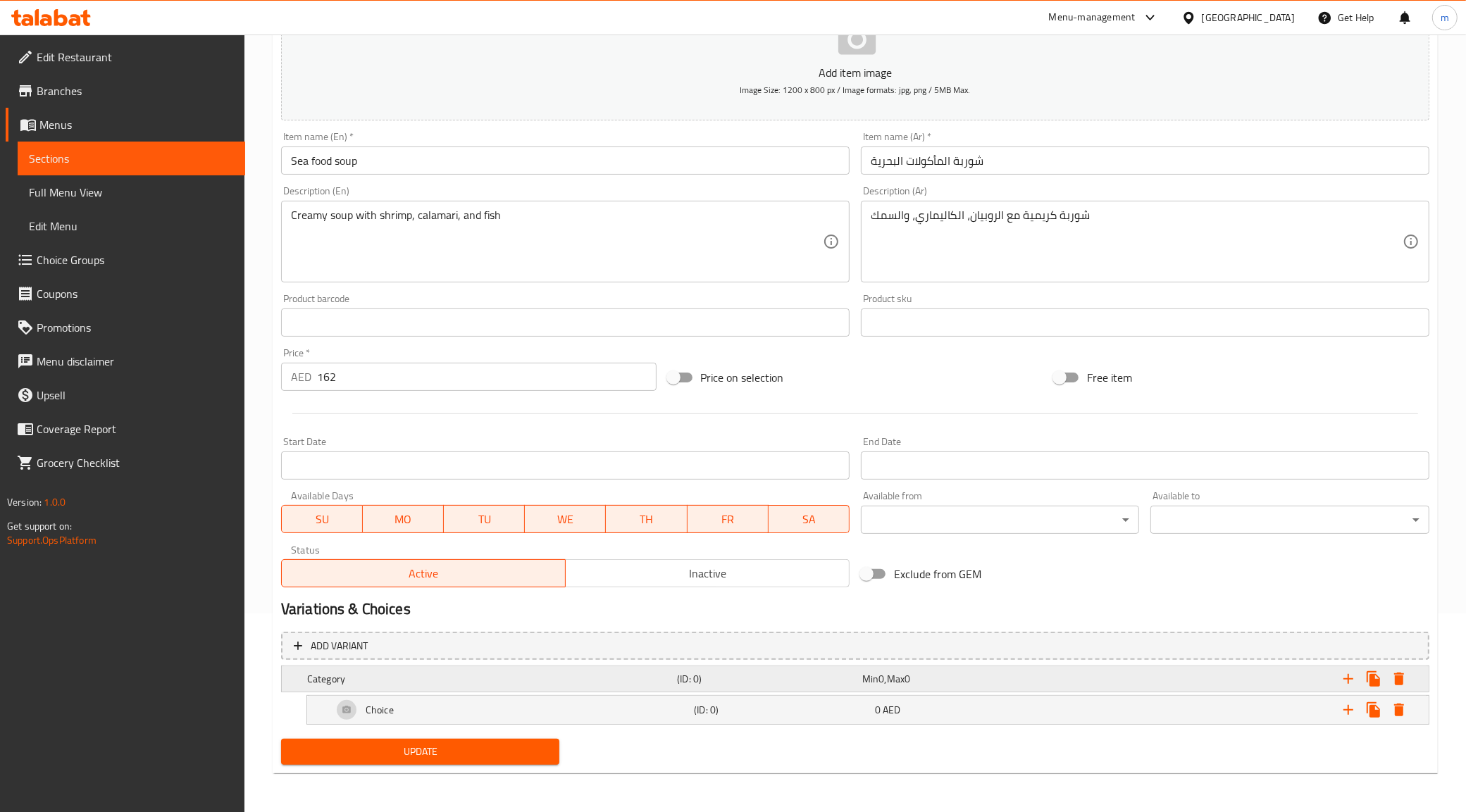
click at [389, 674] on h5 "Category" at bounding box center [489, 679] width 364 height 14
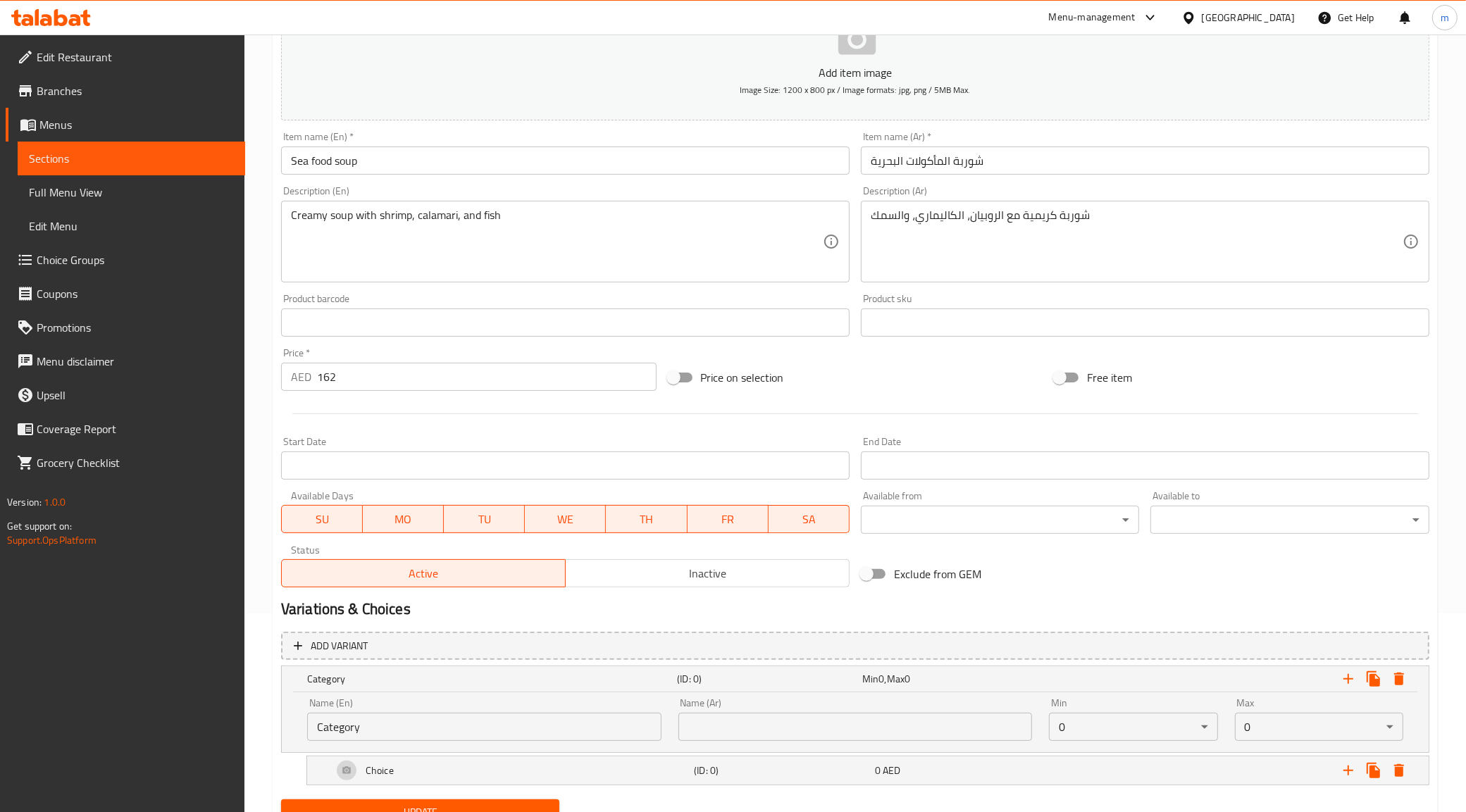
click at [386, 729] on input "Category" at bounding box center [484, 727] width 354 height 28
type input "ف"
type input "Your Choice Of Sauce:"
click at [763, 717] on input "text" at bounding box center [855, 727] width 354 height 28
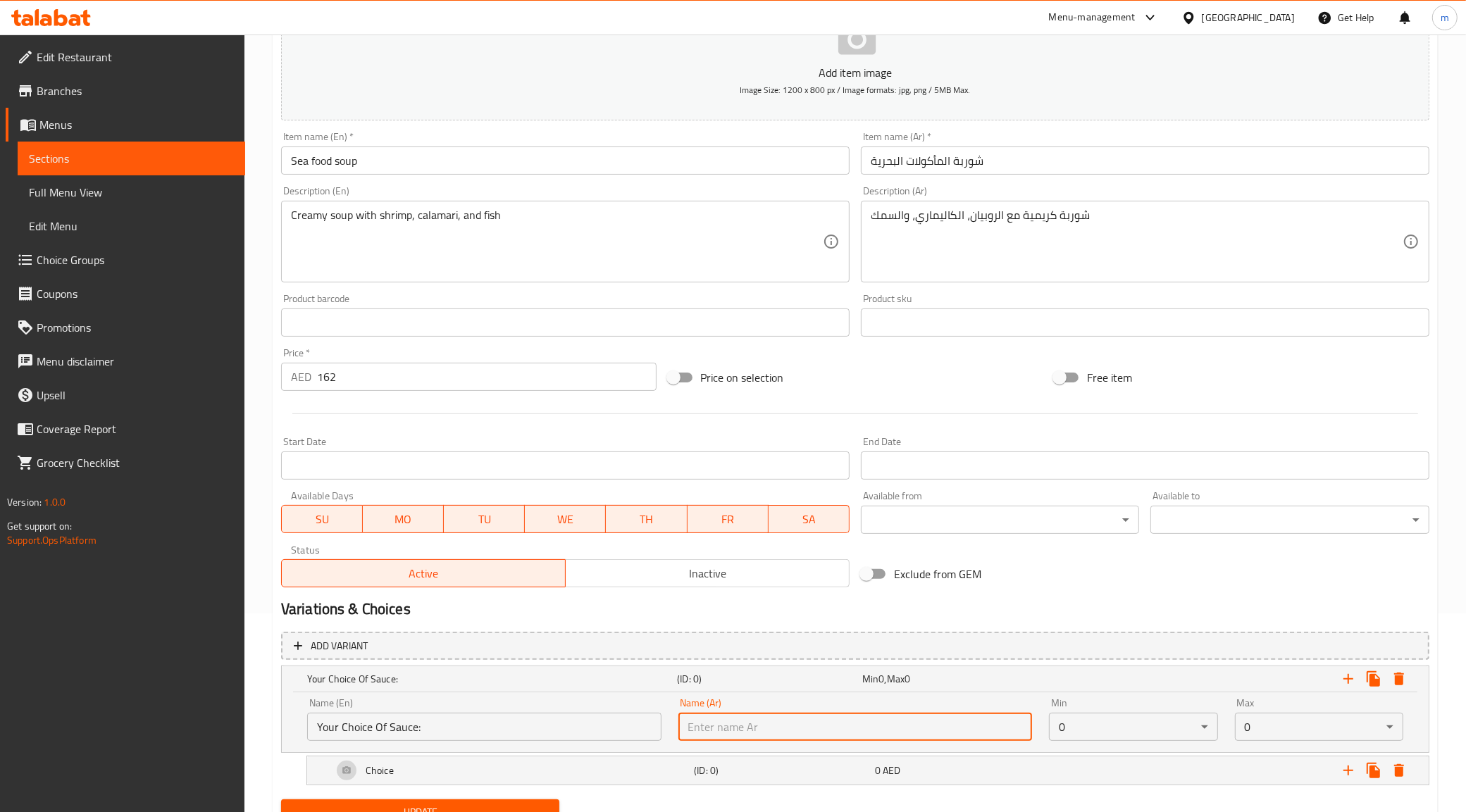
type input "إختيارك من الصوص:"
click at [1182, 614] on body "​ Menu-management United Arab Emirates Get Help m Edit Restaurant Branches Menu…" at bounding box center [733, 224] width 1466 height 777
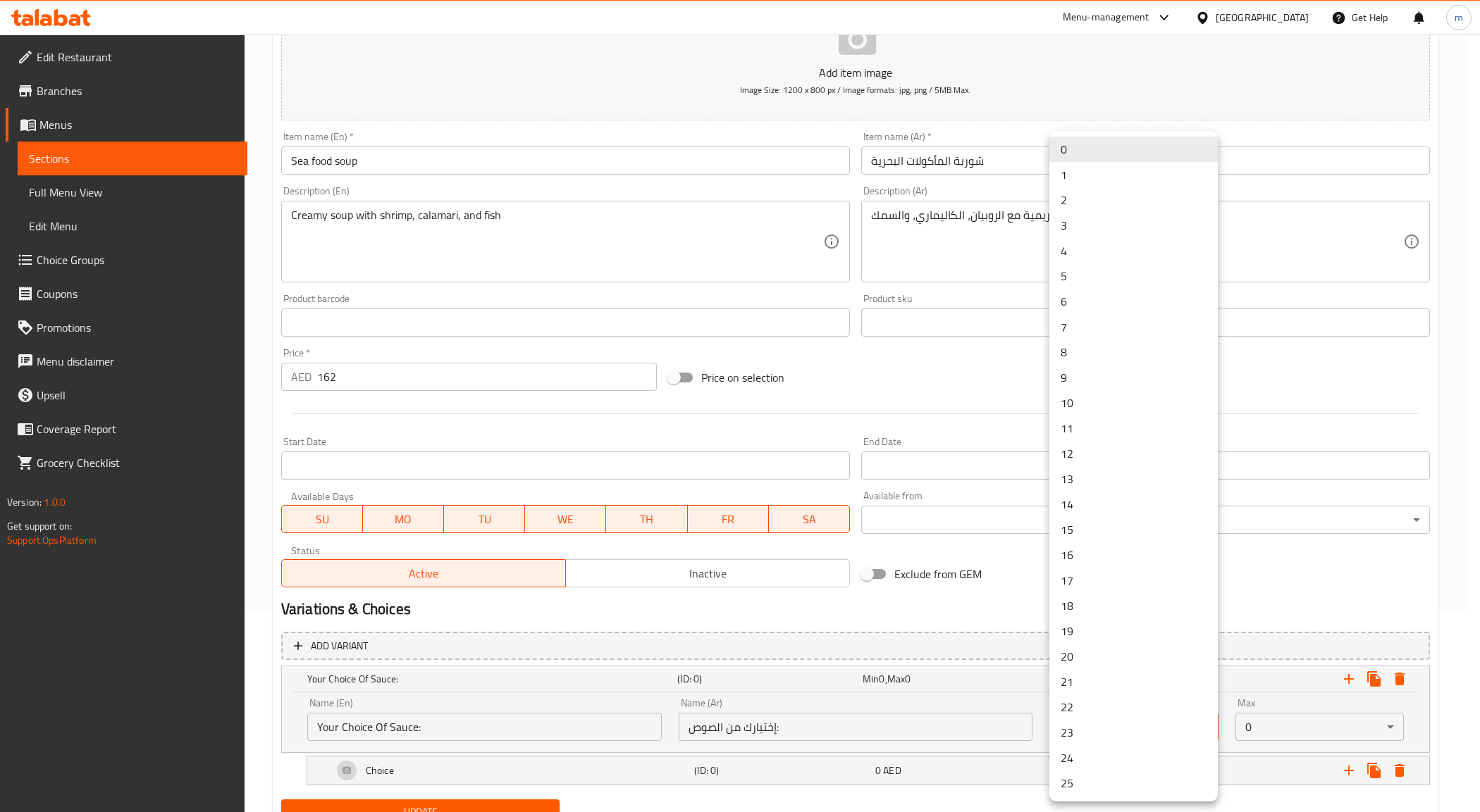
click at [1096, 169] on li "1" at bounding box center [1134, 175] width 168 height 25
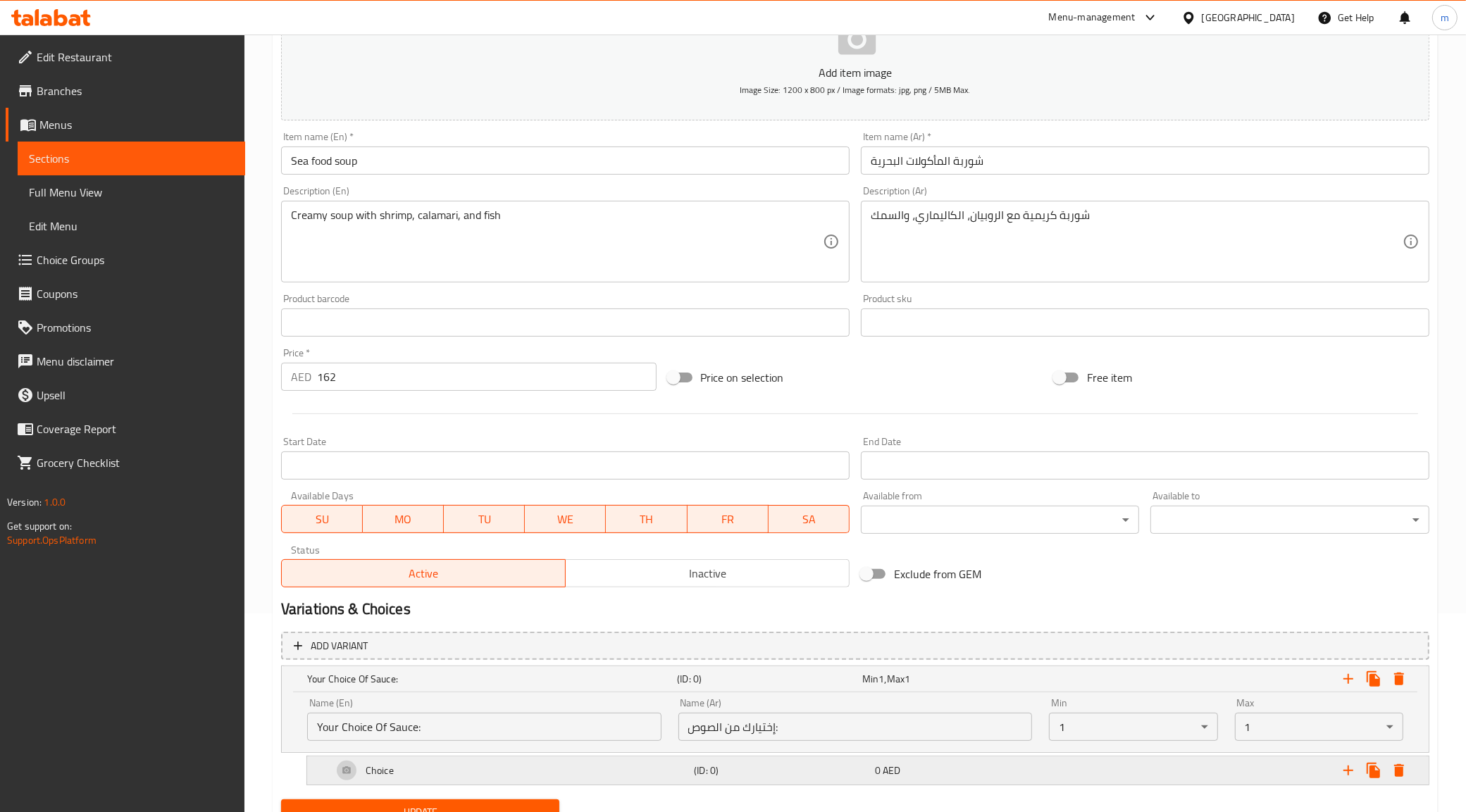
click at [729, 761] on div "(ID: 0)" at bounding box center [781, 770] width 181 height 20
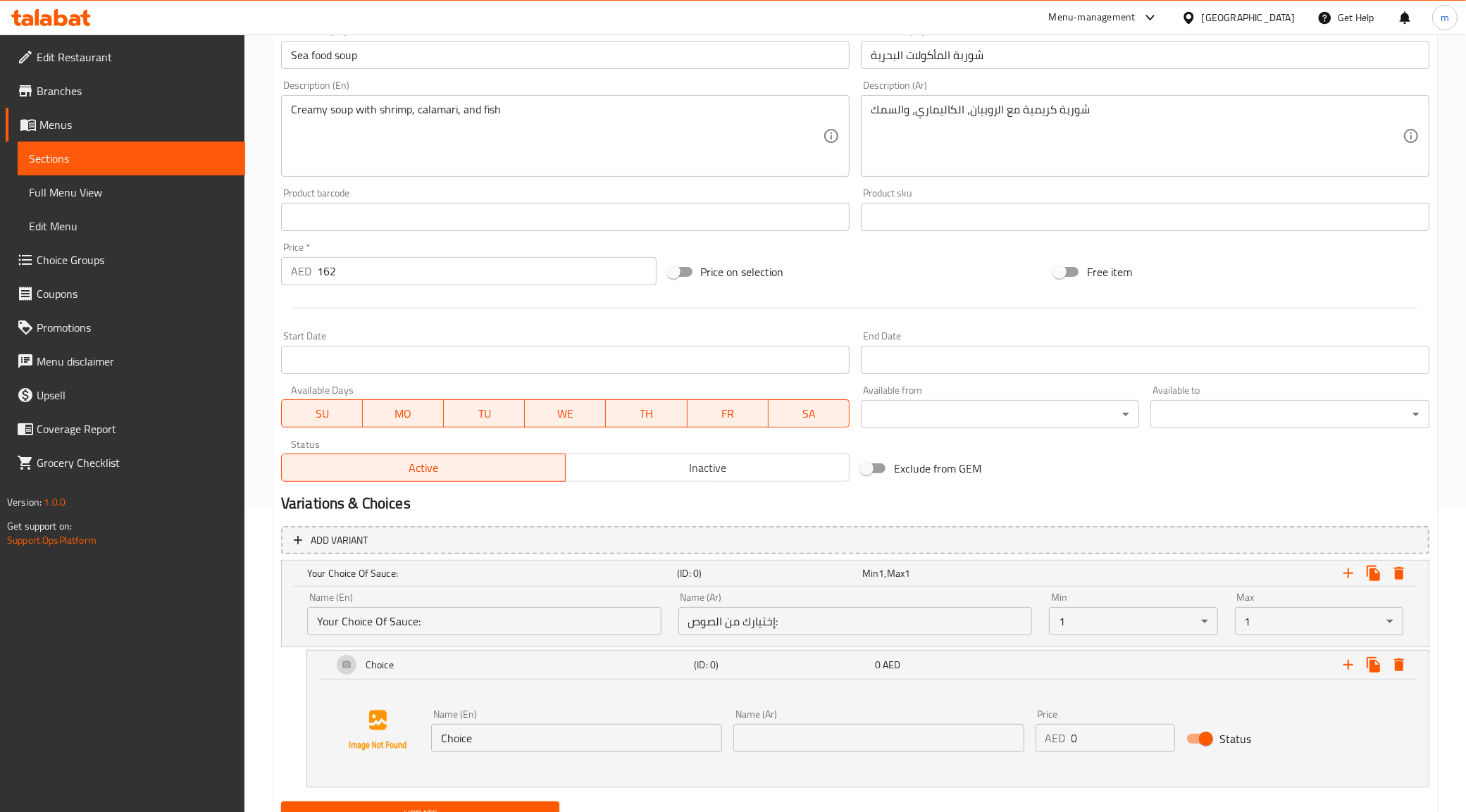
scroll to position [367, 0]
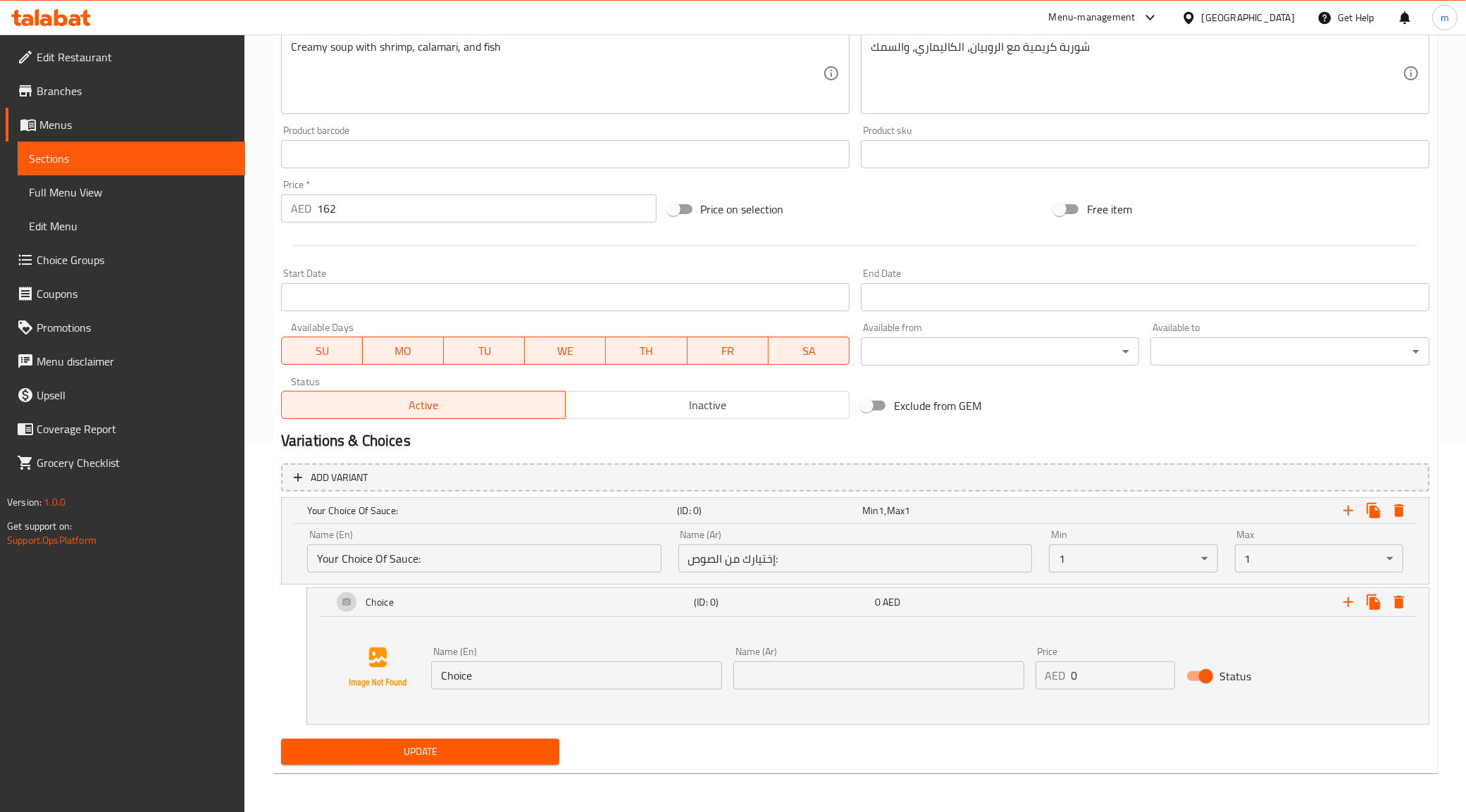
click at [571, 681] on input "Choice" at bounding box center [577, 676] width 291 height 28
click at [691, 681] on input "text" at bounding box center [577, 676] width 291 height 28
click at [678, 664] on input "w" at bounding box center [577, 676] width 291 height 28
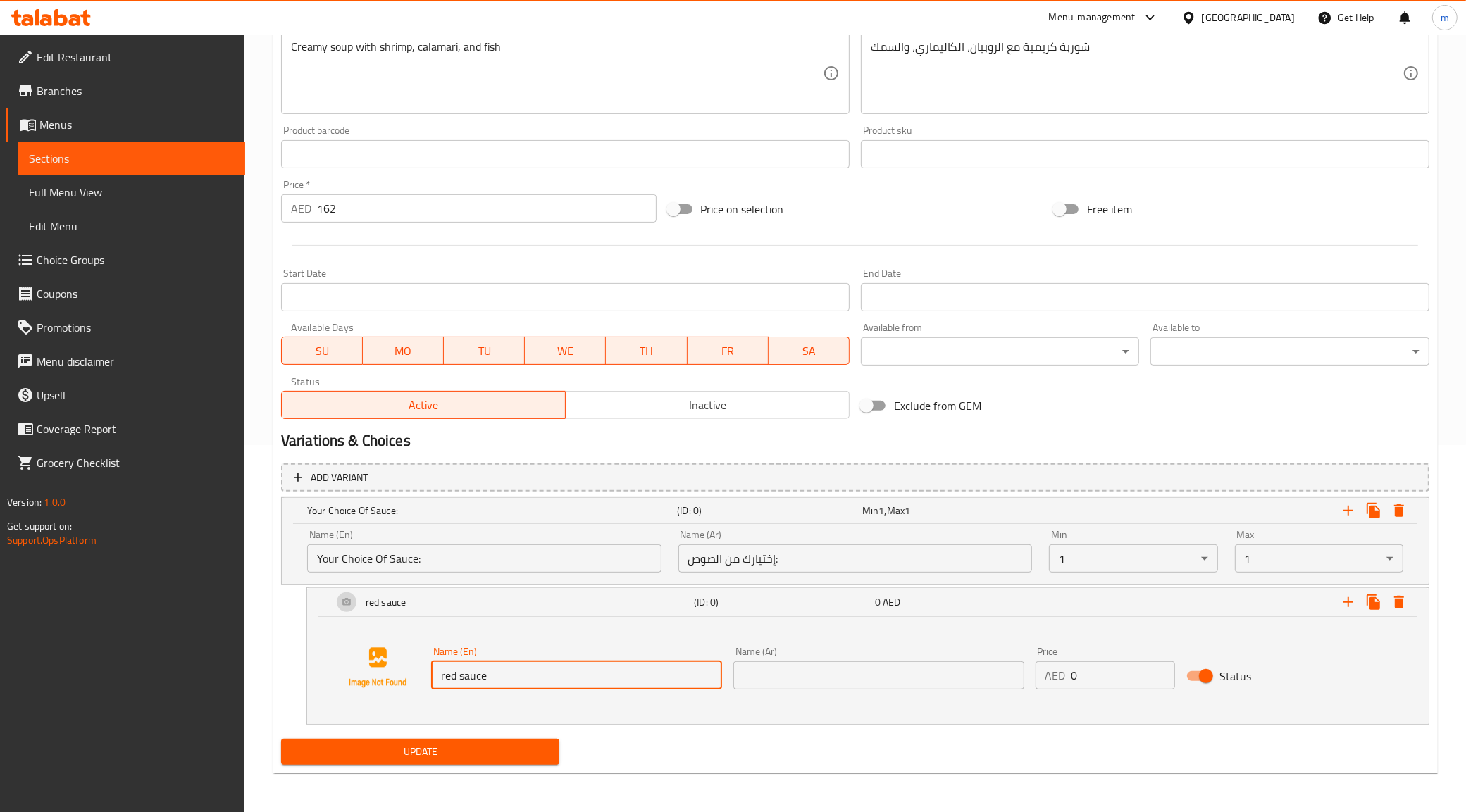
type input "red sauce"
click at [788, 692] on div "Name (Ar) Name (Ar)" at bounding box center [879, 668] width 302 height 54
click at [789, 681] on input "text" at bounding box center [879, 676] width 291 height 28
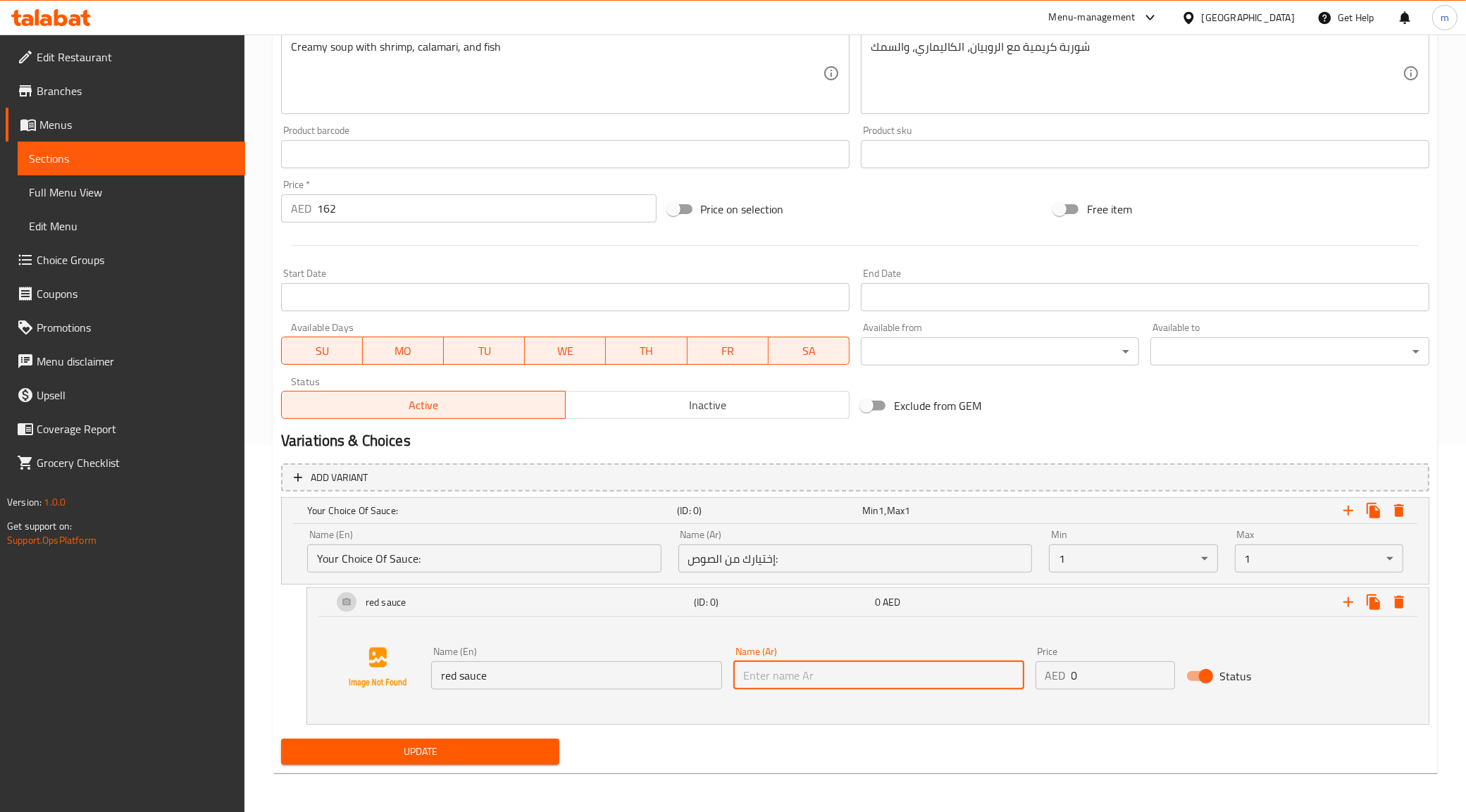
click at [789, 681] on input "text" at bounding box center [879, 676] width 291 height 28
click at [1335, 596] on div "Expand" at bounding box center [1373, 602] width 76 height 25
click at [1339, 600] on button "Expand" at bounding box center [1348, 602] width 25 height 25
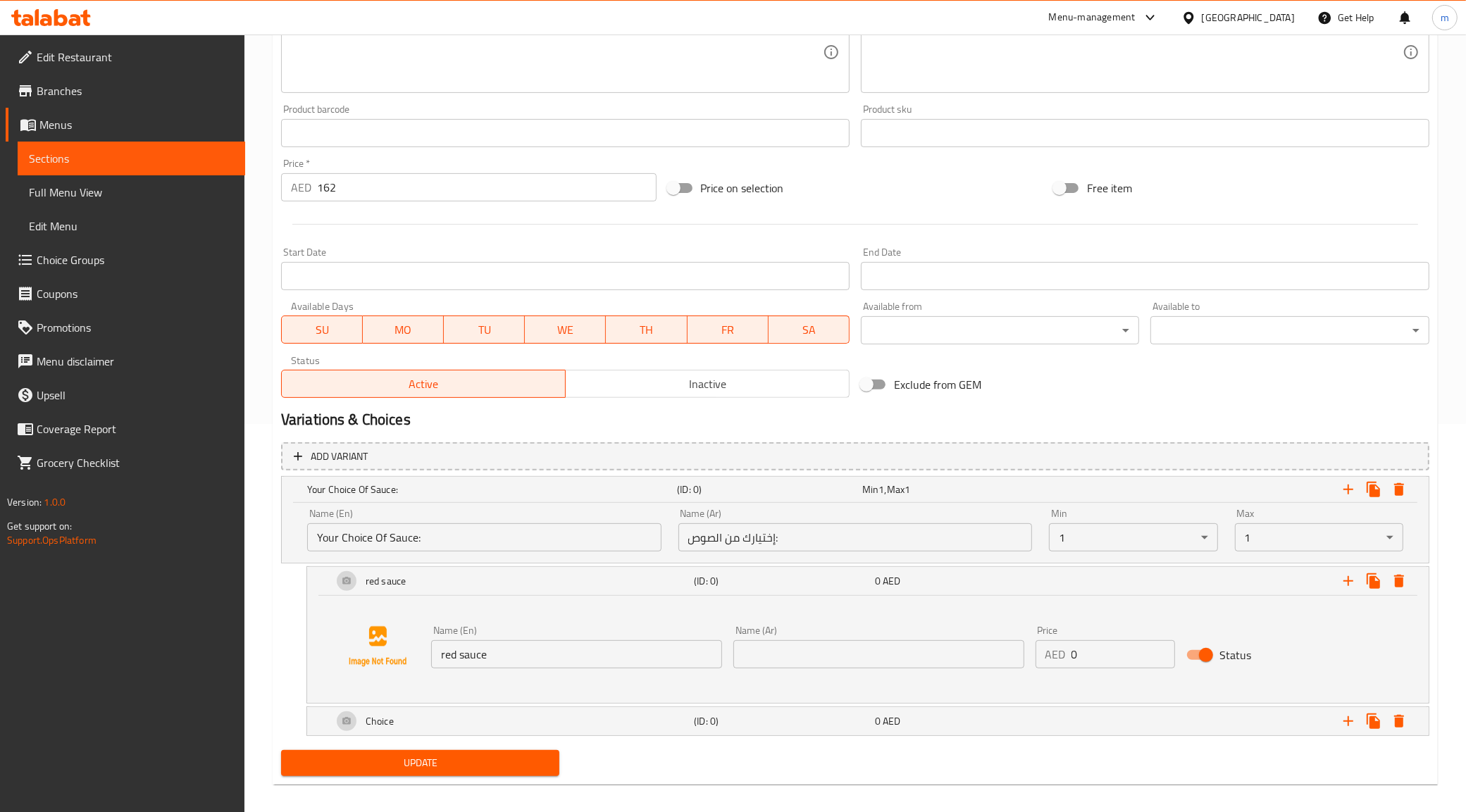
scroll to position [400, 0]
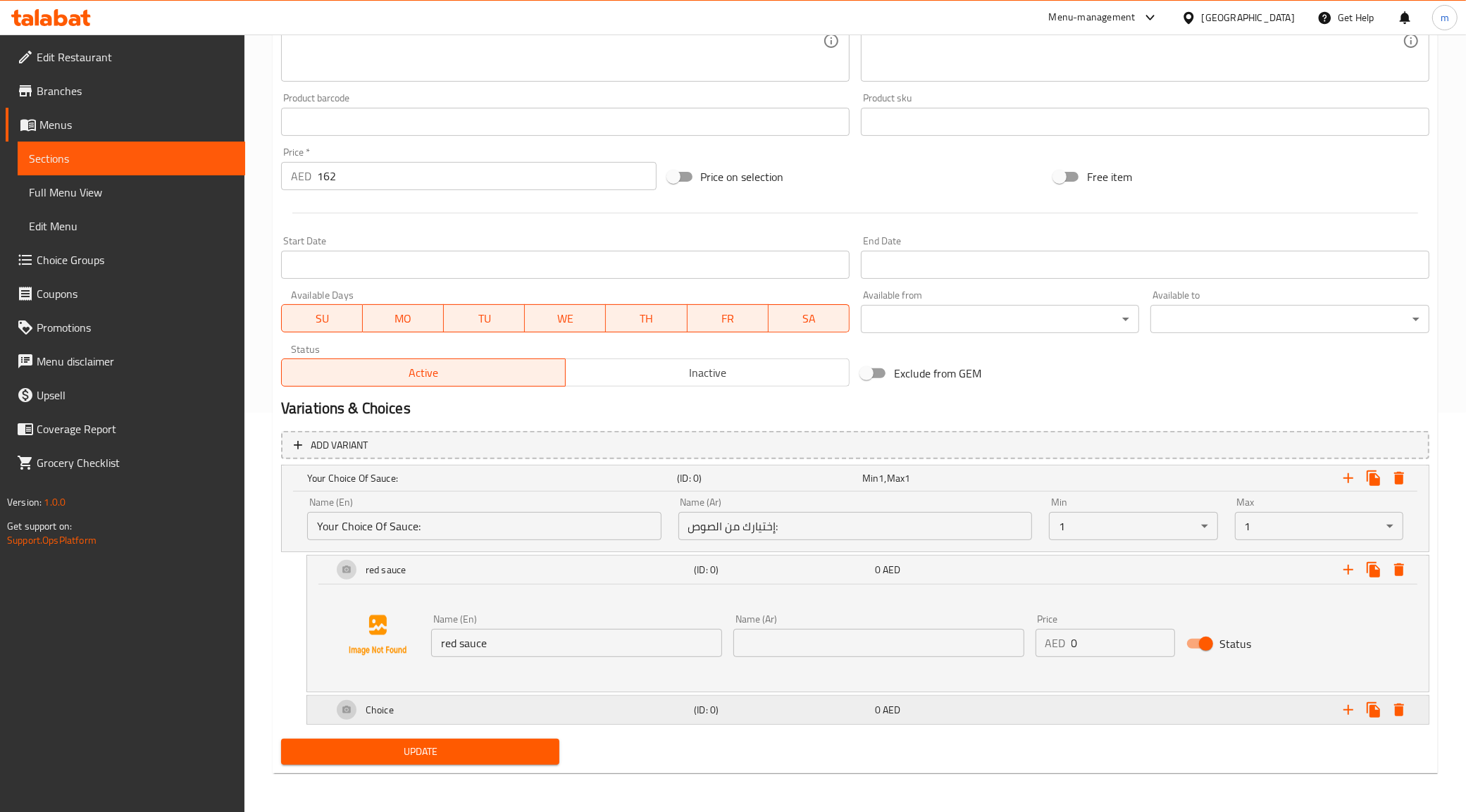
click at [643, 722] on div "Choice" at bounding box center [510, 710] width 361 height 34
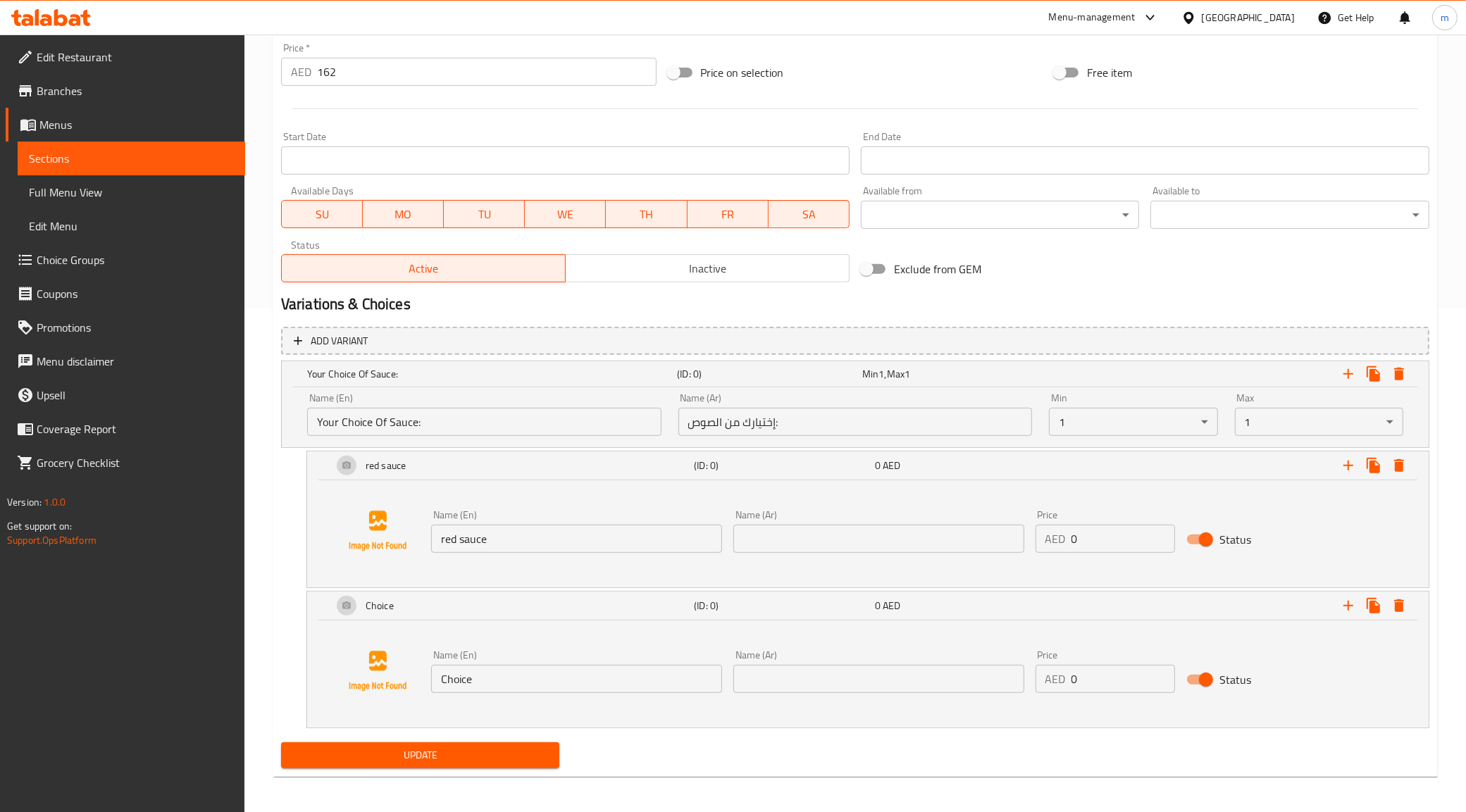
scroll to position [507, 0]
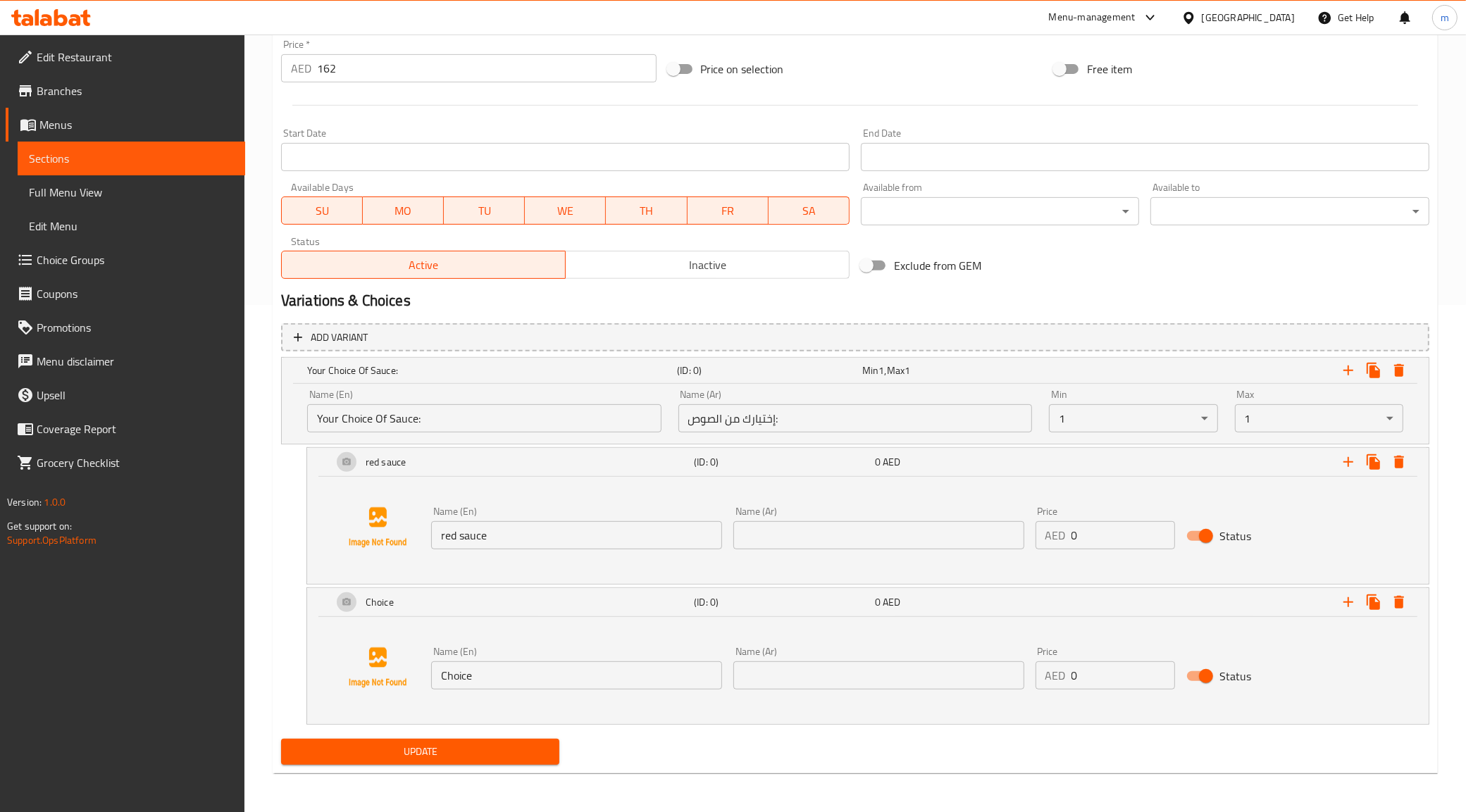
click at [553, 674] on input "Choice" at bounding box center [577, 676] width 291 height 28
type input "white"
click at [458, 754] on span "Update" at bounding box center [420, 751] width 257 height 17
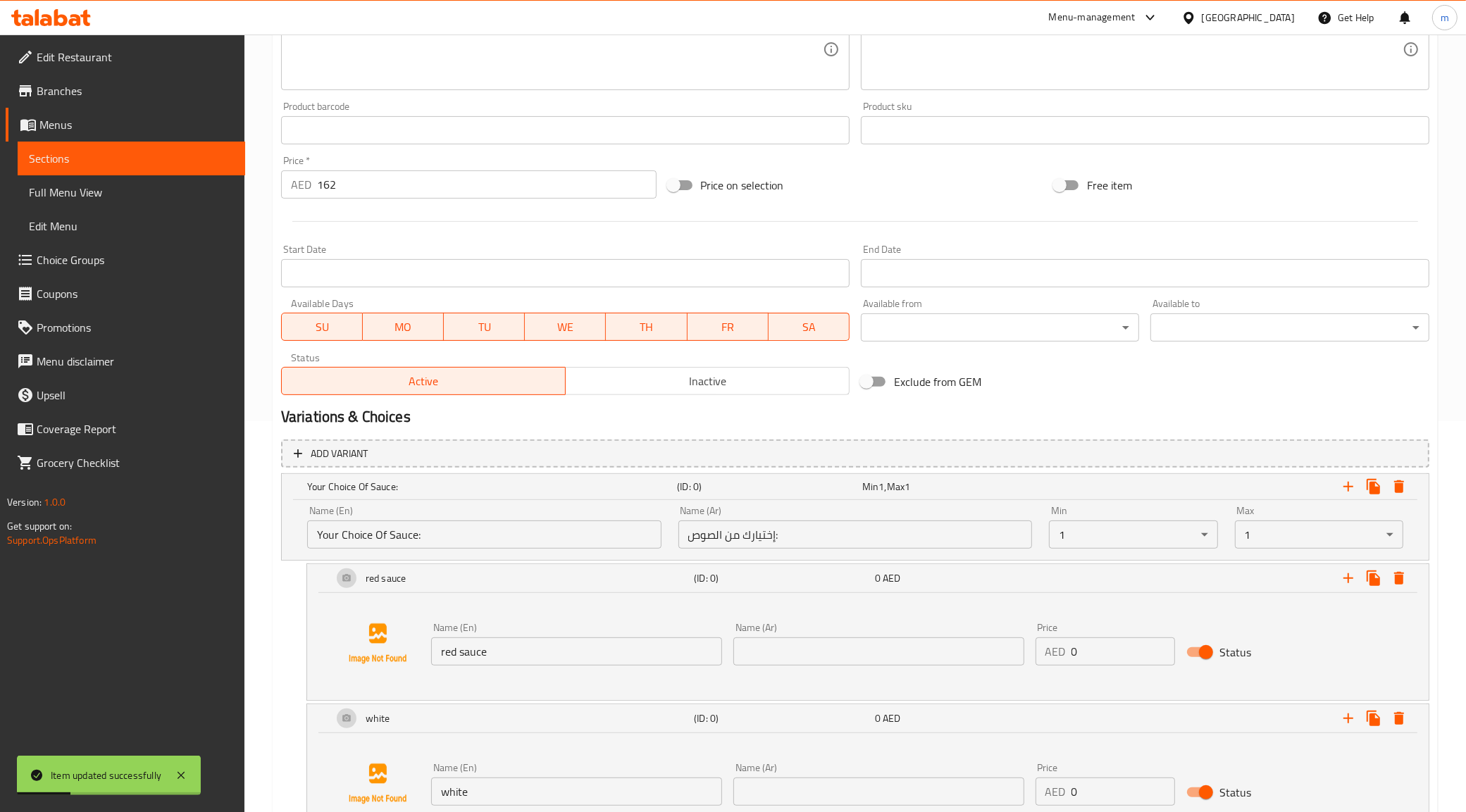
scroll to position [419, 0]
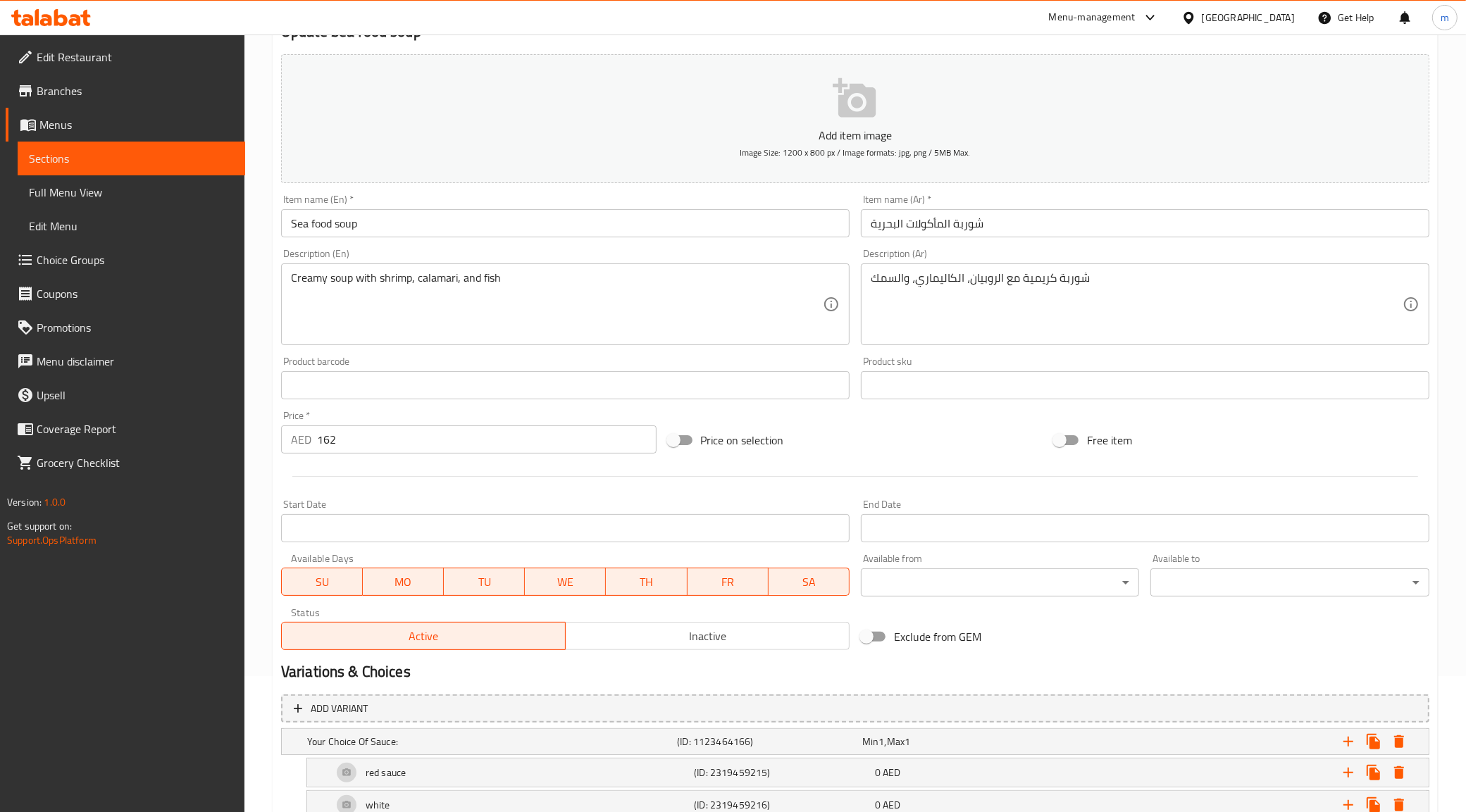
scroll to position [231, 0]
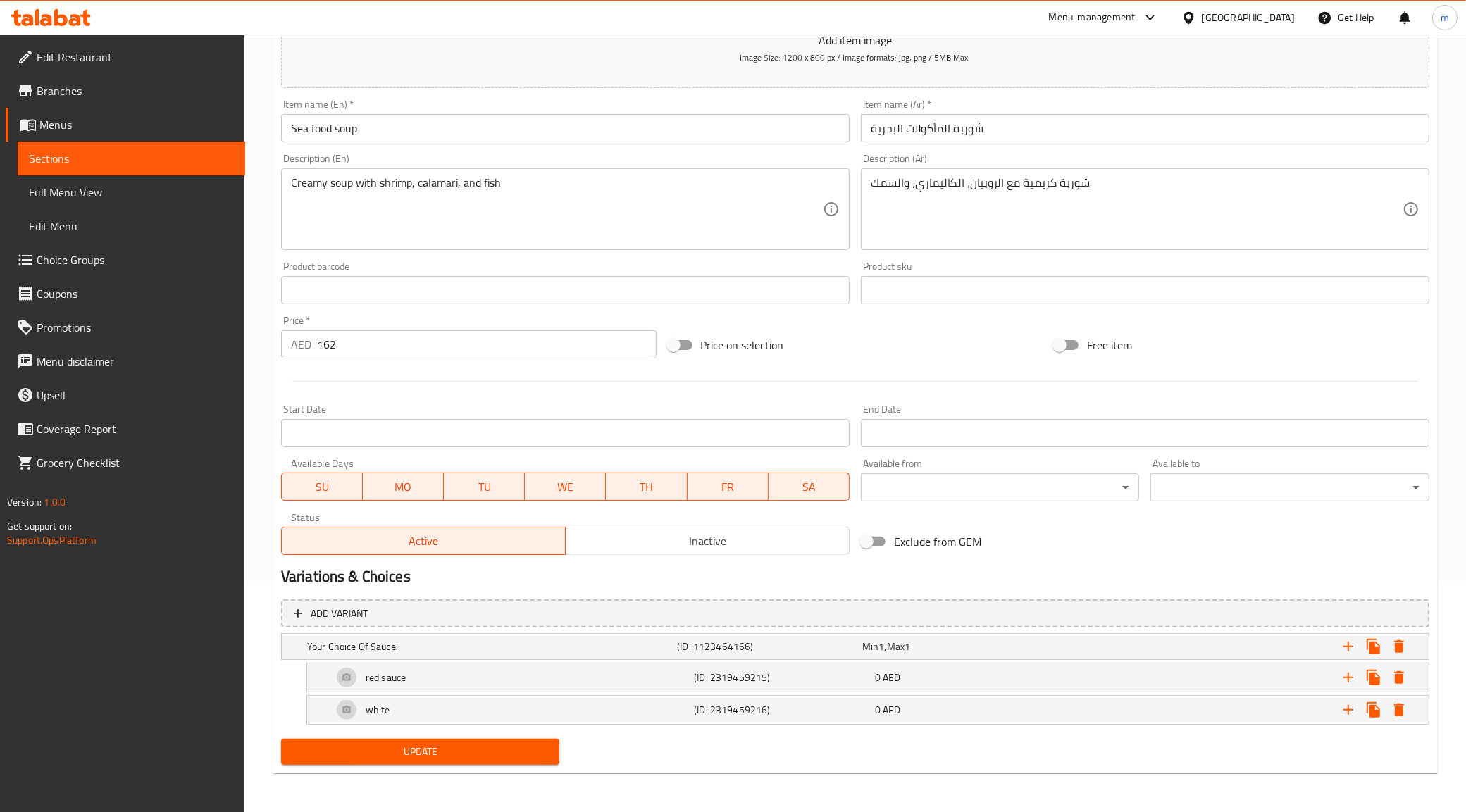
click at [85, 188] on span "Full Menu View" at bounding box center [131, 192] width 205 height 17
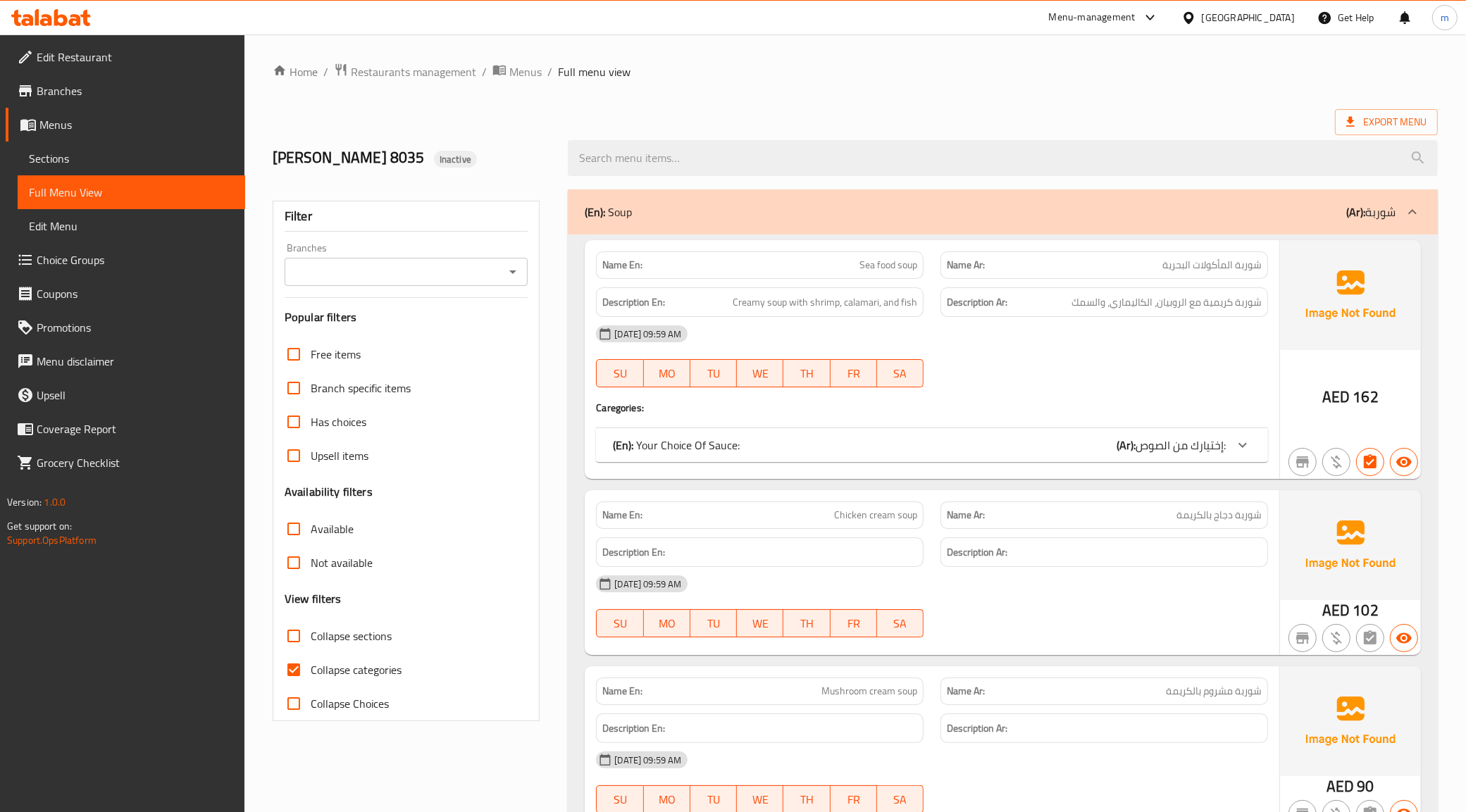
click at [1162, 445] on span "إختيارك من الصوص:" at bounding box center [1180, 445] width 90 height 21
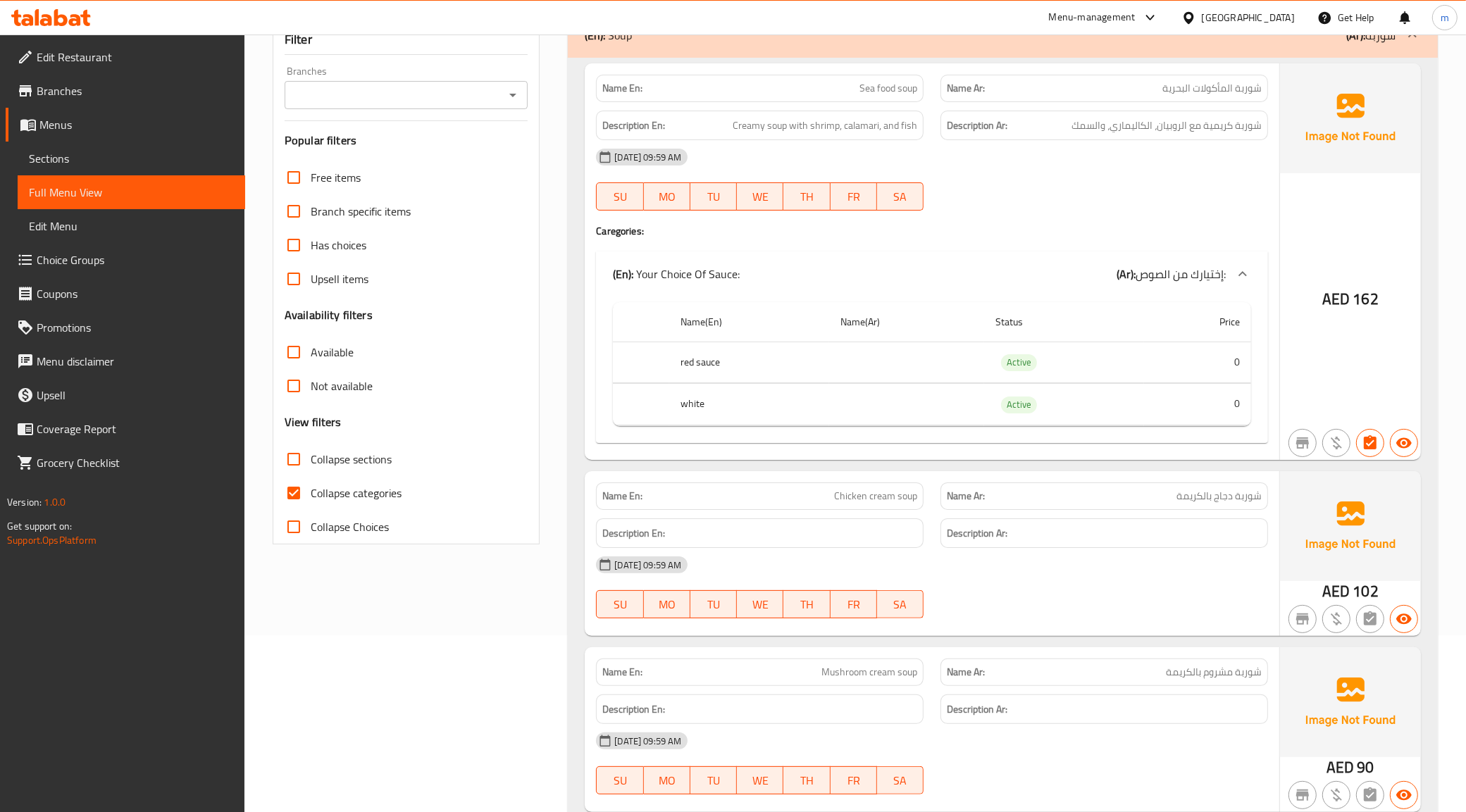
scroll to position [176, 0]
click at [68, 152] on span "Sections" at bounding box center [131, 158] width 205 height 17
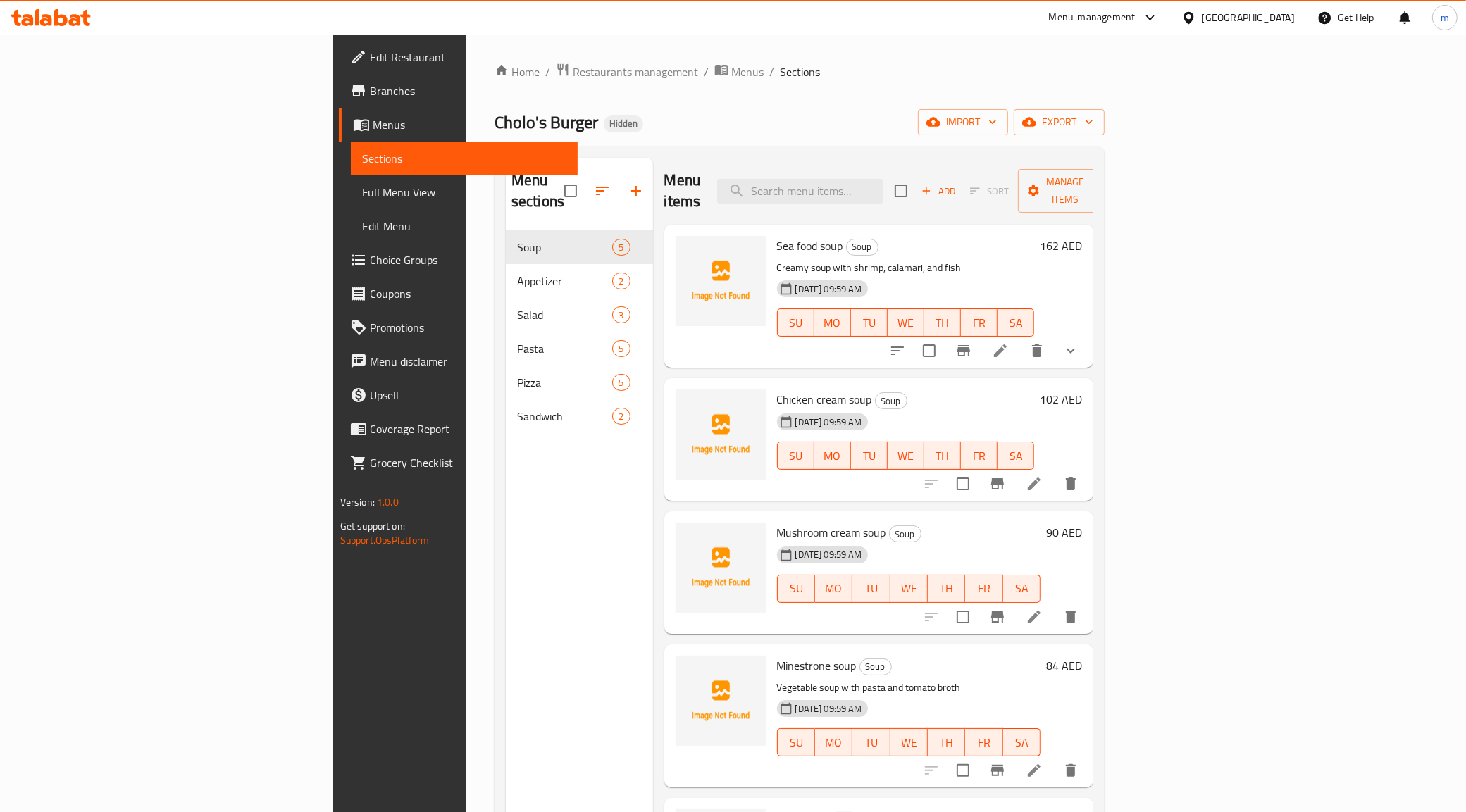
click at [1020, 338] on li at bounding box center [1000, 351] width 39 height 25
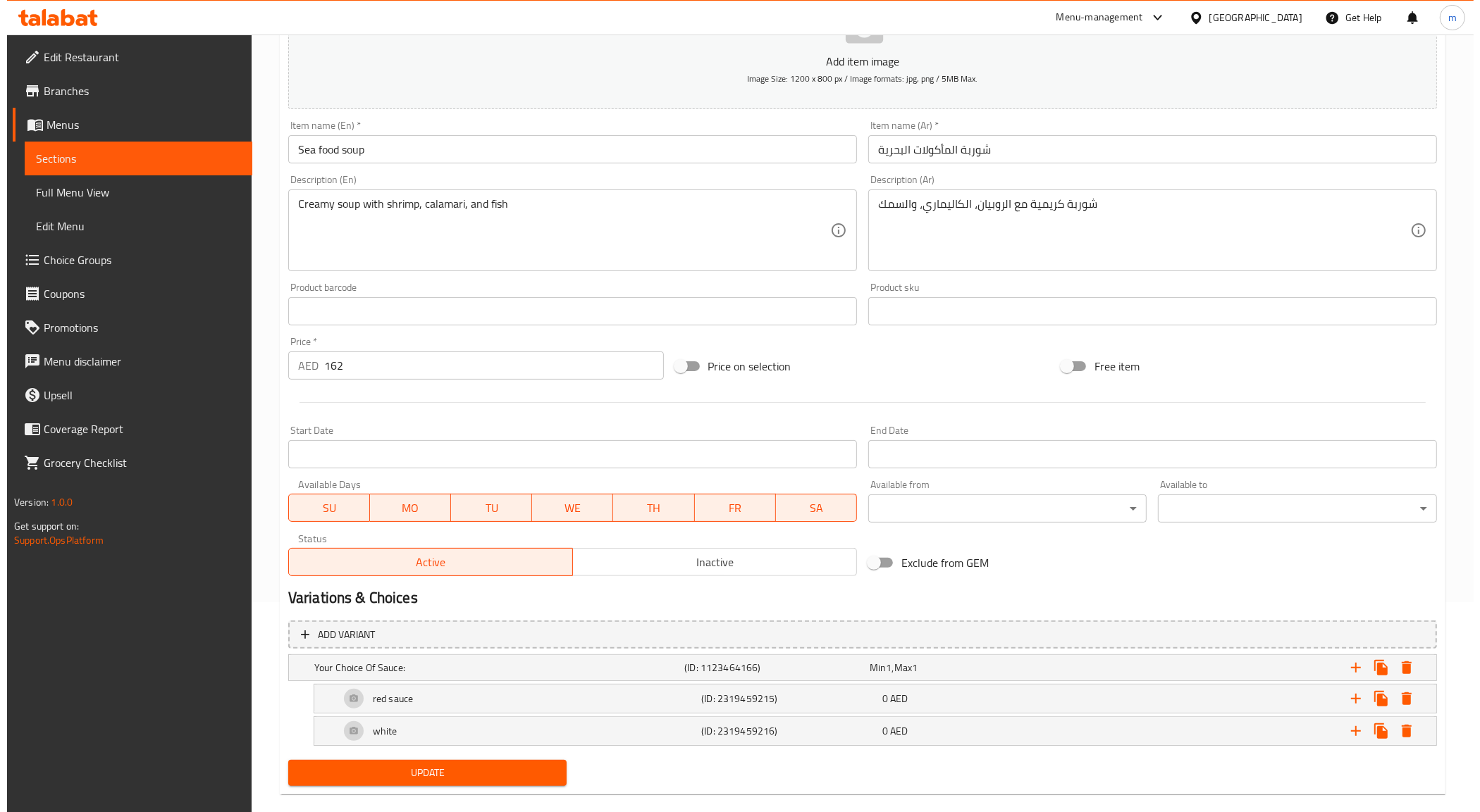
scroll to position [231, 0]
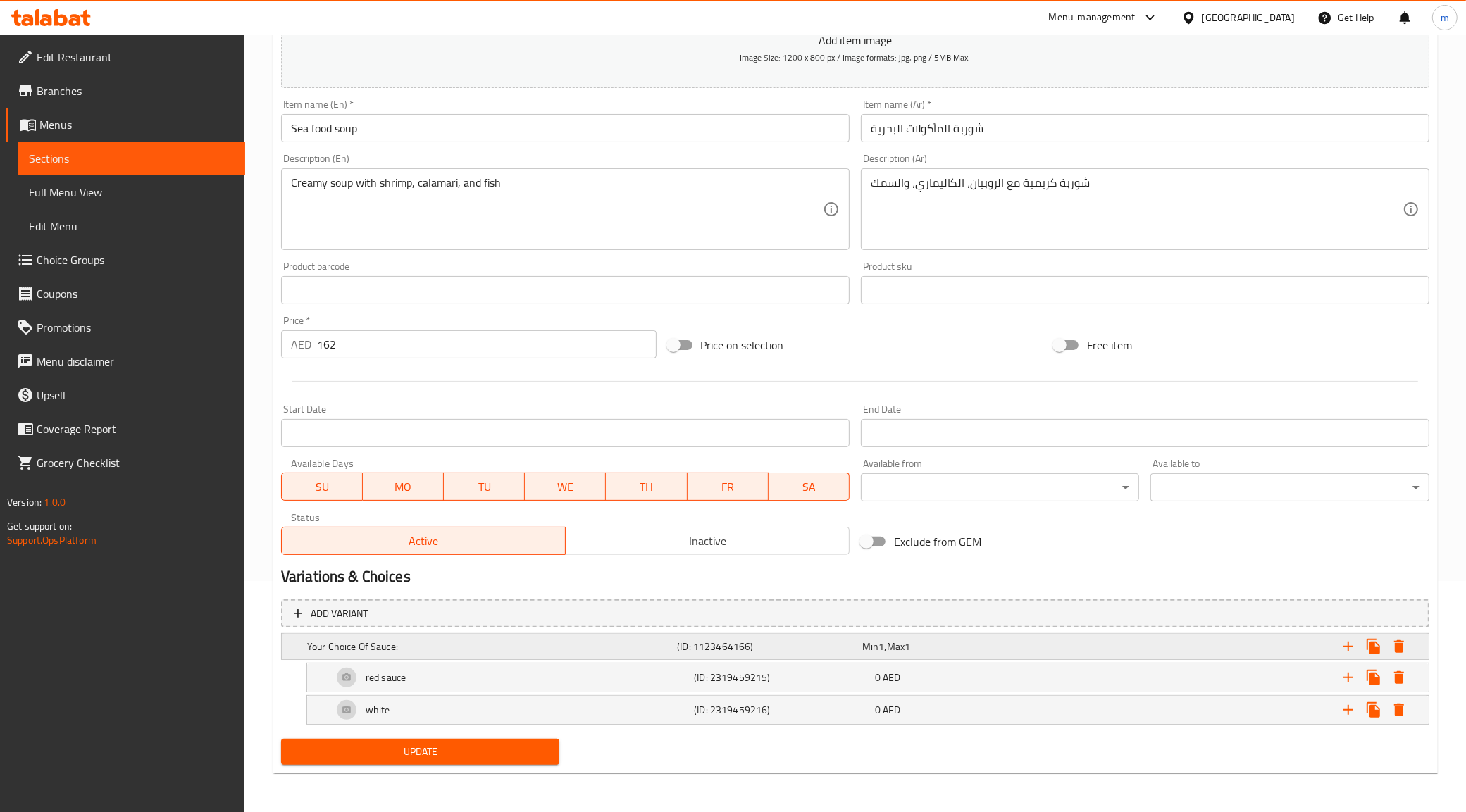
click at [1401, 638] on icon "Expand" at bounding box center [1398, 646] width 17 height 17
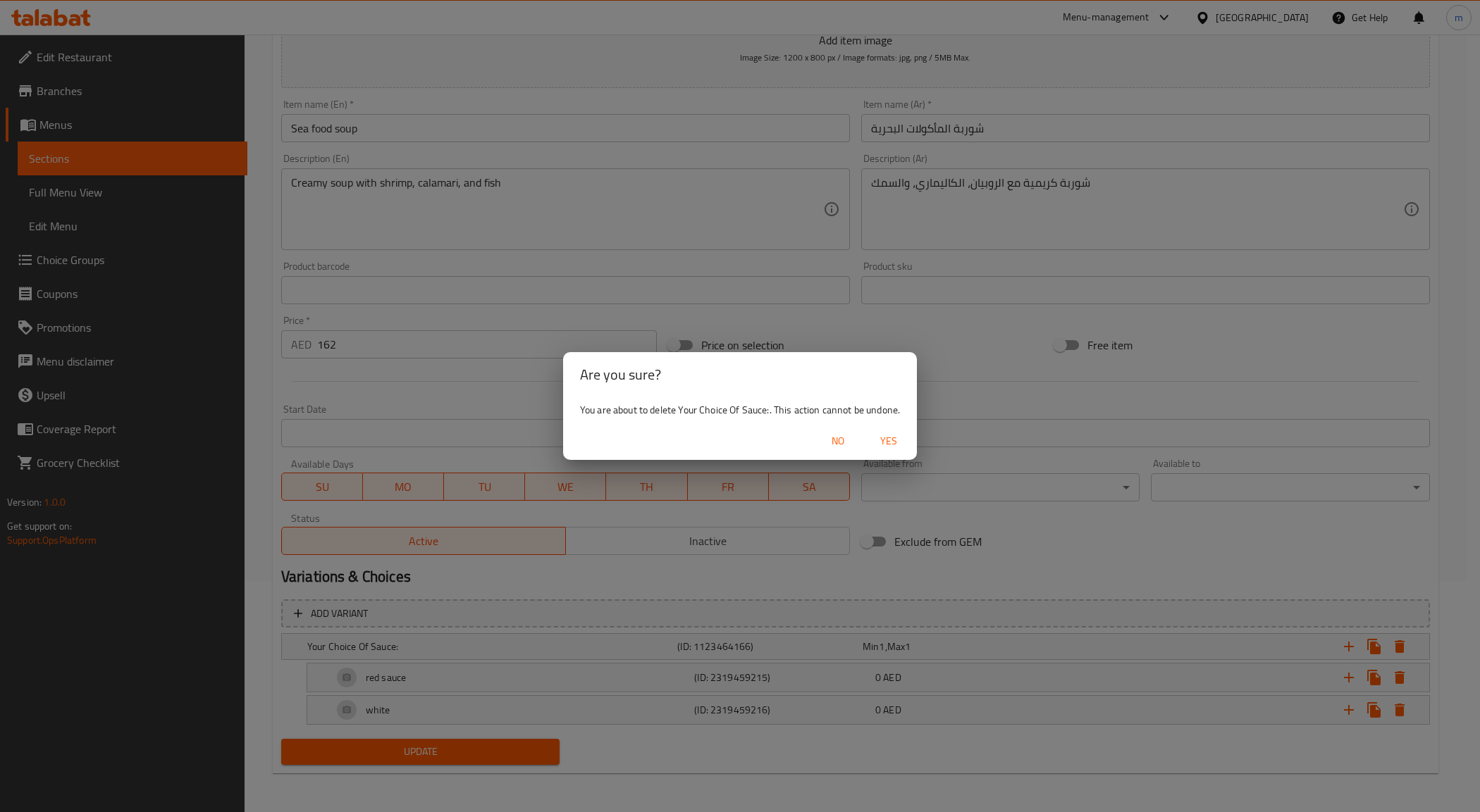
click at [893, 440] on span "Yes" at bounding box center [888, 441] width 34 height 17
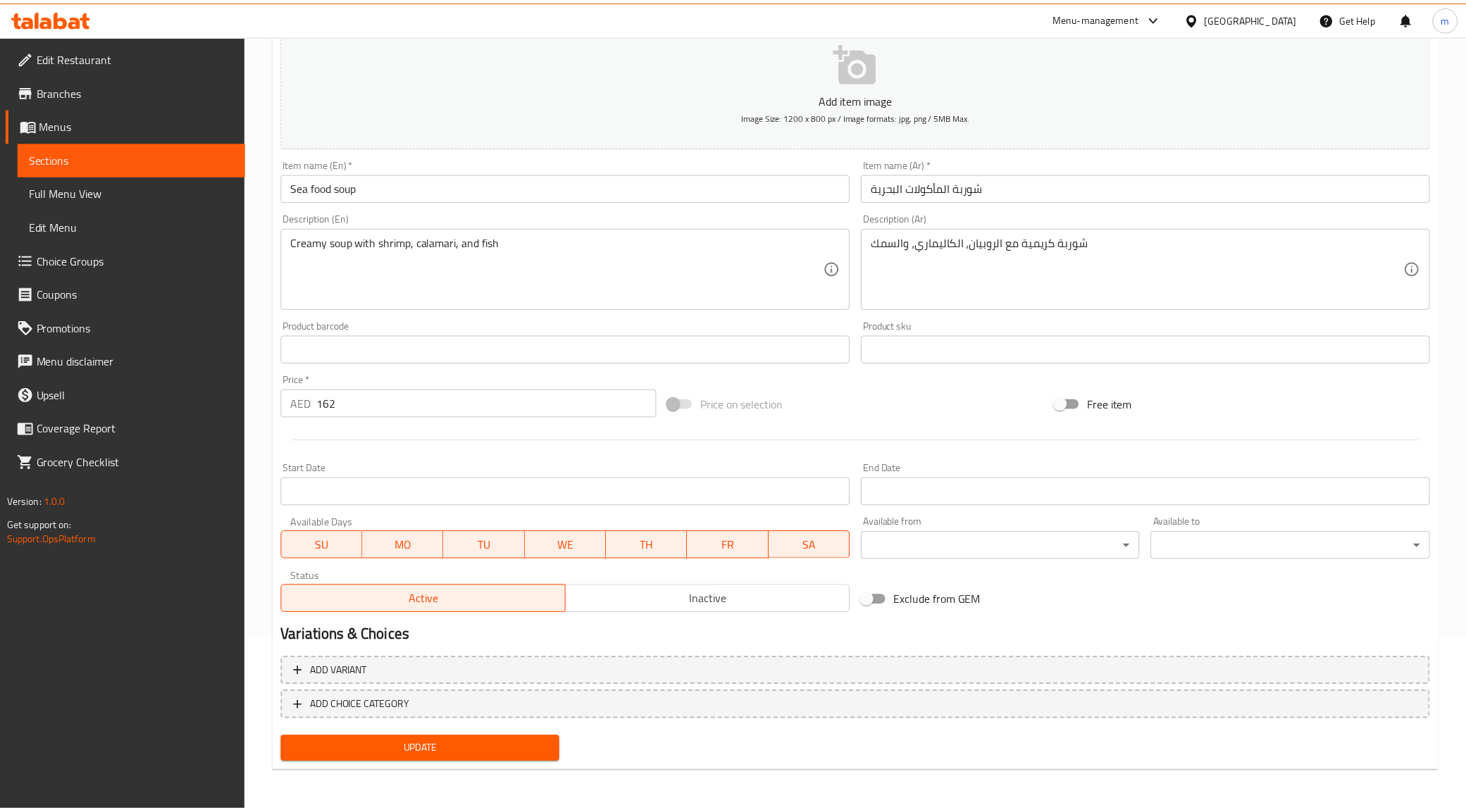
scroll to position [169, 0]
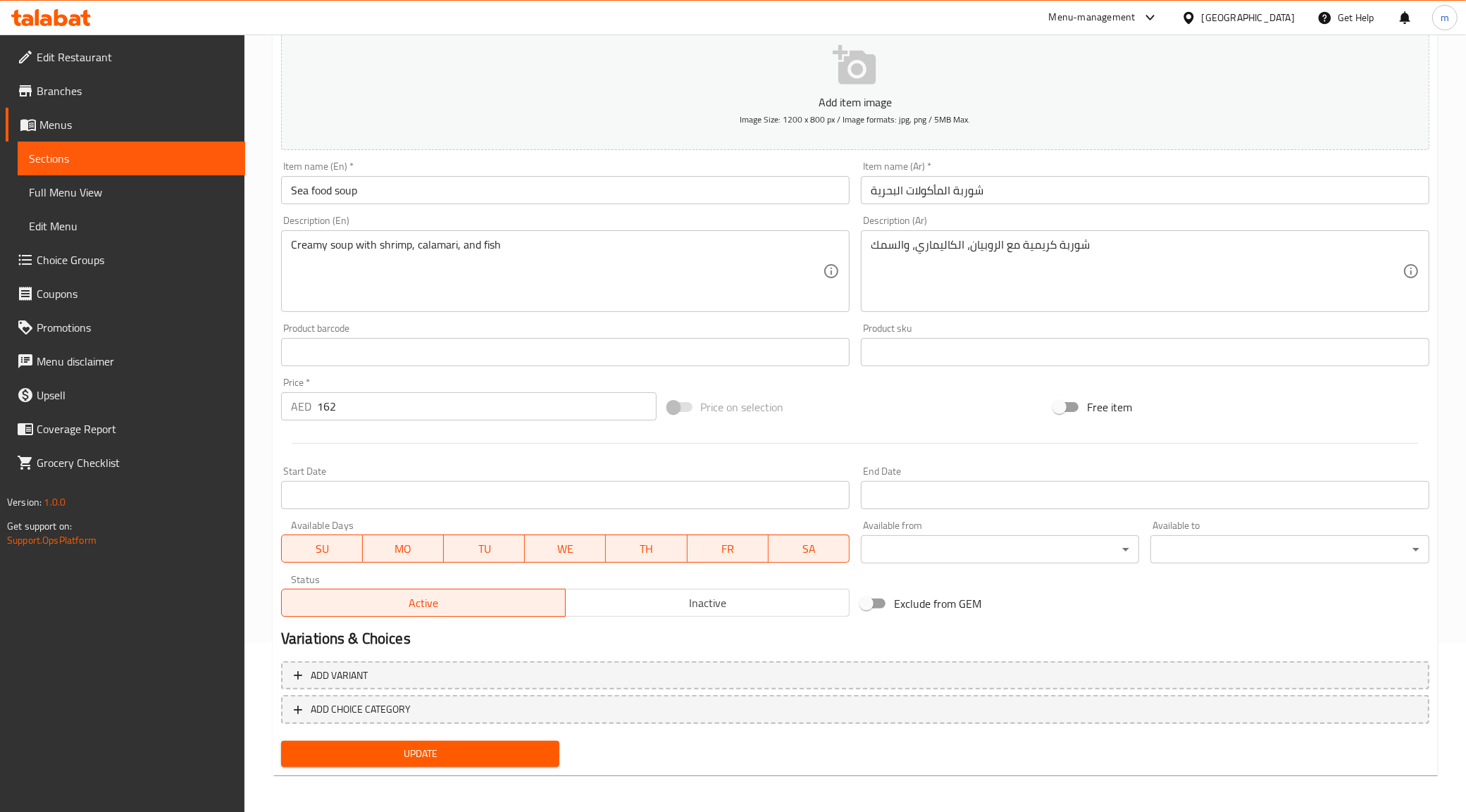
click at [423, 749] on span "Update" at bounding box center [420, 754] width 257 height 17
